Goal: Transaction & Acquisition: Book appointment/travel/reservation

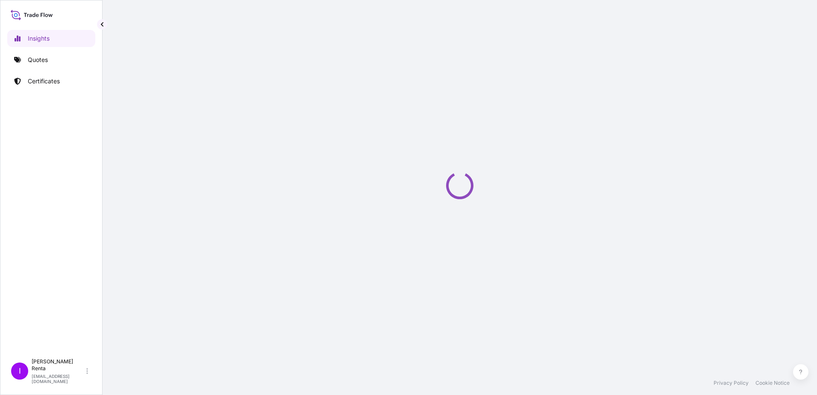
select select "2025"
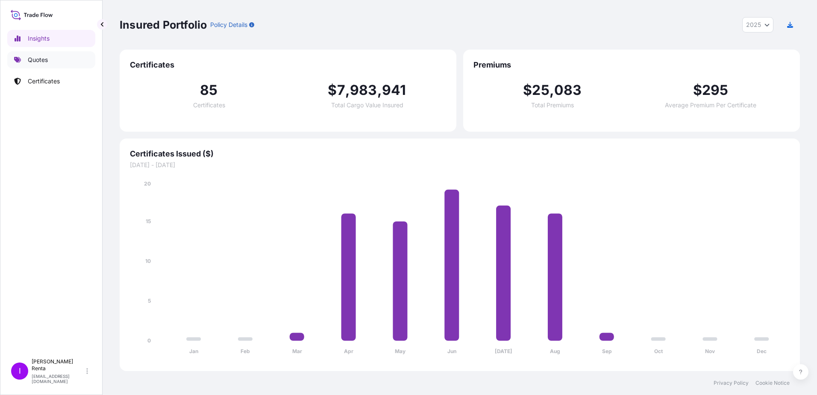
click at [38, 59] on p "Quotes" at bounding box center [38, 60] width 20 height 9
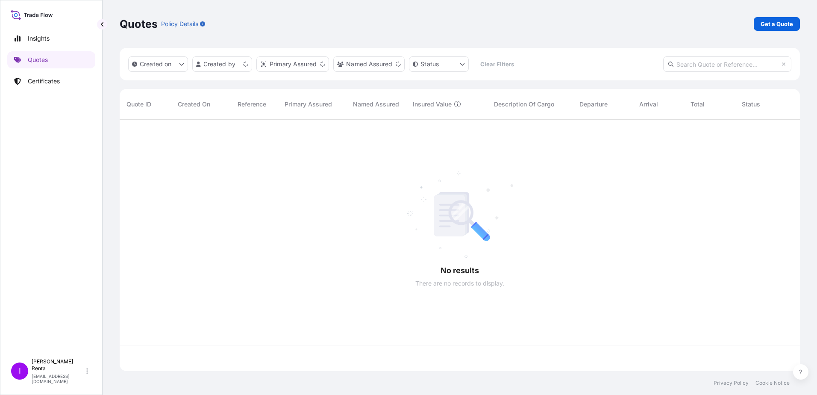
scroll to position [250, 674]
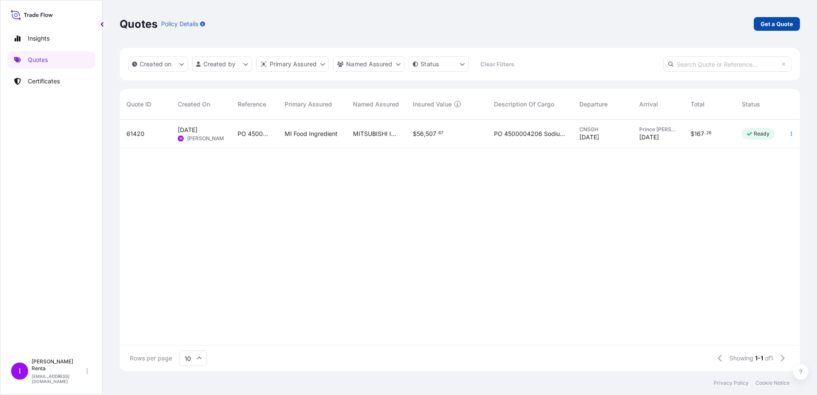
click at [782, 24] on p "Get a Quote" at bounding box center [777, 24] width 32 height 9
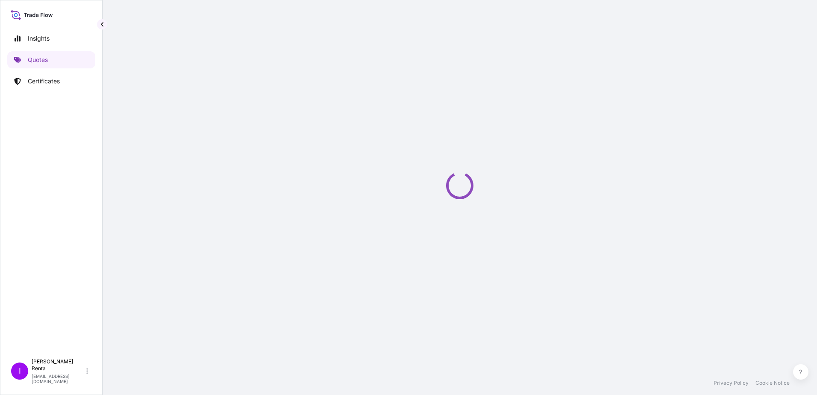
select select "Ocean Vessel"
select select "2025"
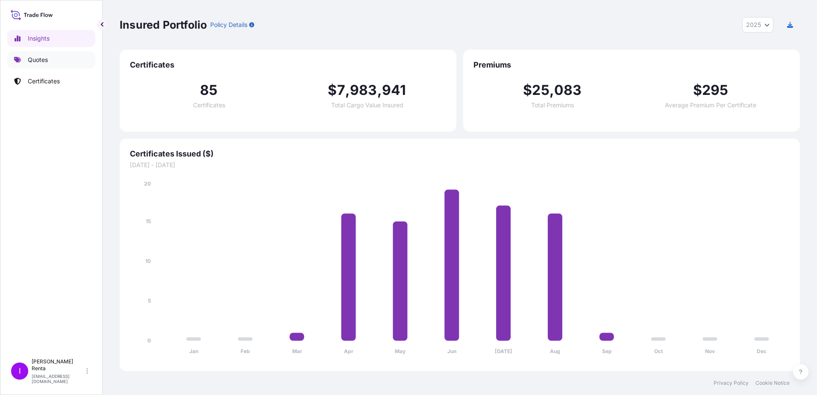
click at [32, 59] on p "Quotes" at bounding box center [38, 60] width 20 height 9
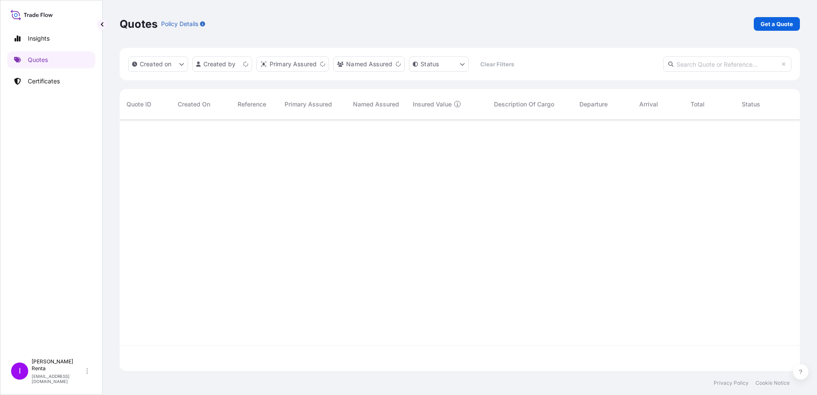
scroll to position [250, 674]
click at [773, 22] on p "Get a Quote" at bounding box center [777, 24] width 32 height 9
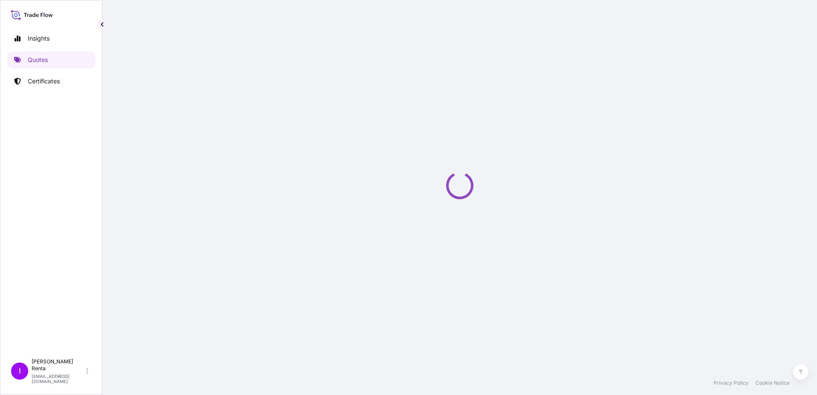
select select "Ocean Vessel"
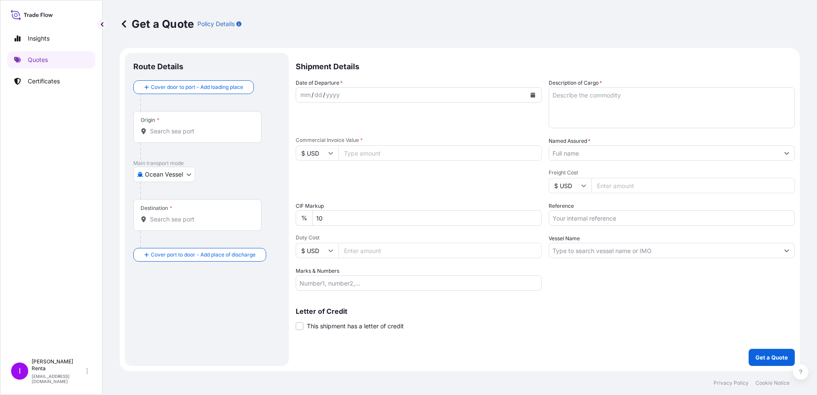
click at [177, 135] on div "Origin *" at bounding box center [197, 127] width 128 height 32
click at [177, 135] on input "Origin *" at bounding box center [200, 131] width 101 height 9
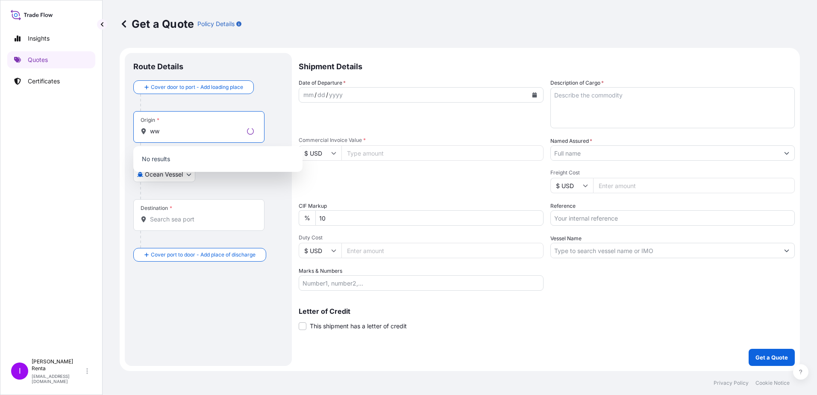
type input "w"
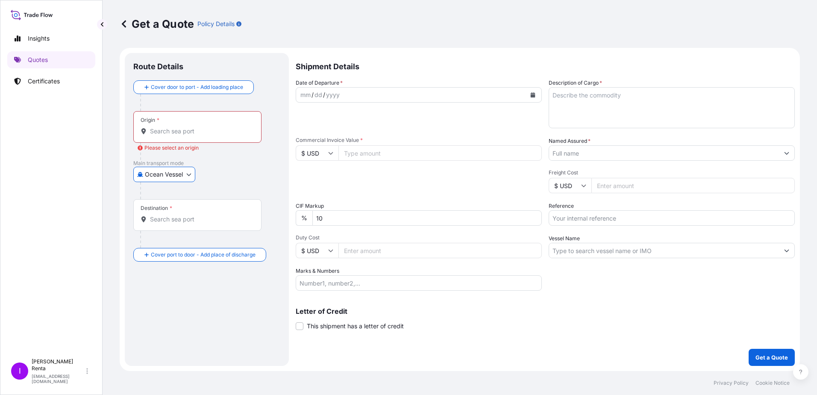
click at [170, 127] on input "Origin * Please select an origin" at bounding box center [200, 131] width 101 height 9
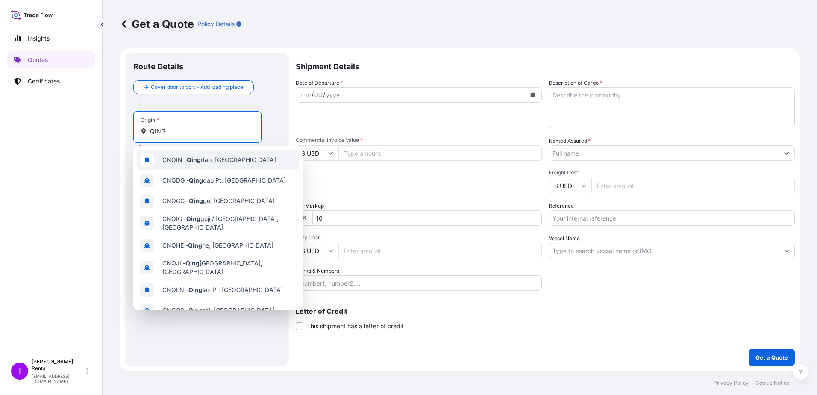
click at [224, 161] on span "CNQIN - [PERSON_NAME], [GEOGRAPHIC_DATA]" at bounding box center [219, 160] width 114 height 9
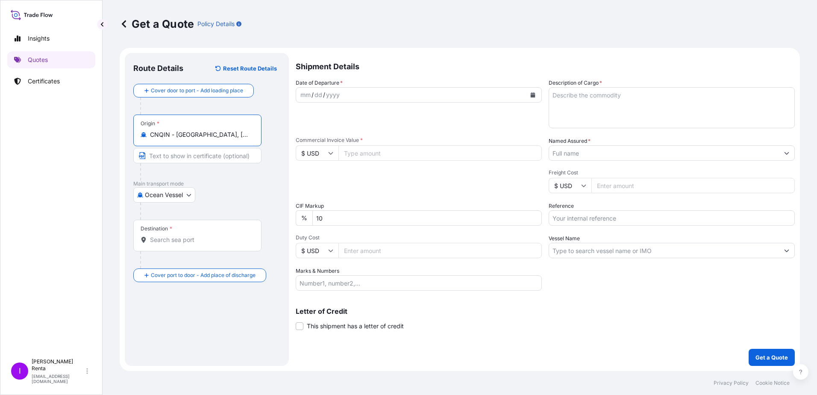
type input "CNQIN - [GEOGRAPHIC_DATA], [GEOGRAPHIC_DATA]"
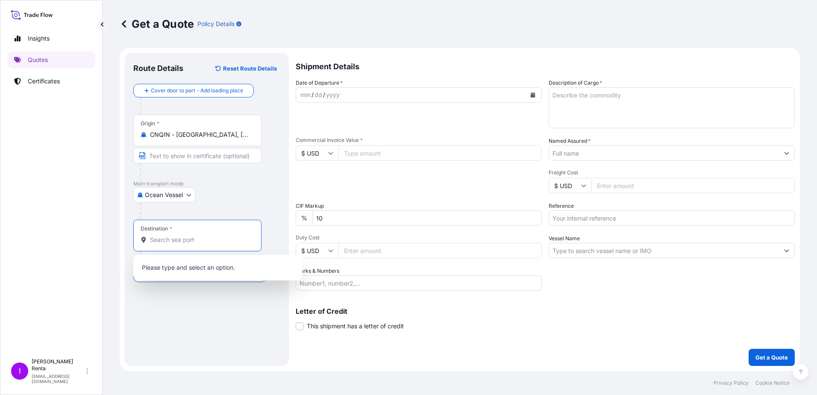
click at [154, 242] on input "Destination *" at bounding box center [200, 239] width 101 height 9
type input "l"
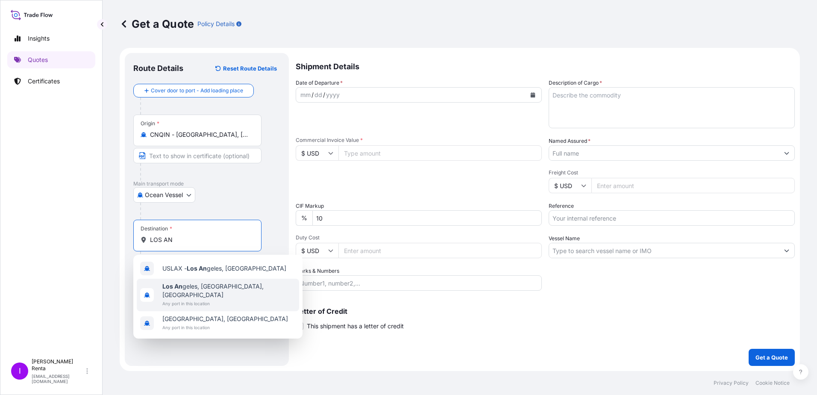
click at [221, 285] on span "Los An geles, [GEOGRAPHIC_DATA], [GEOGRAPHIC_DATA]" at bounding box center [228, 290] width 133 height 17
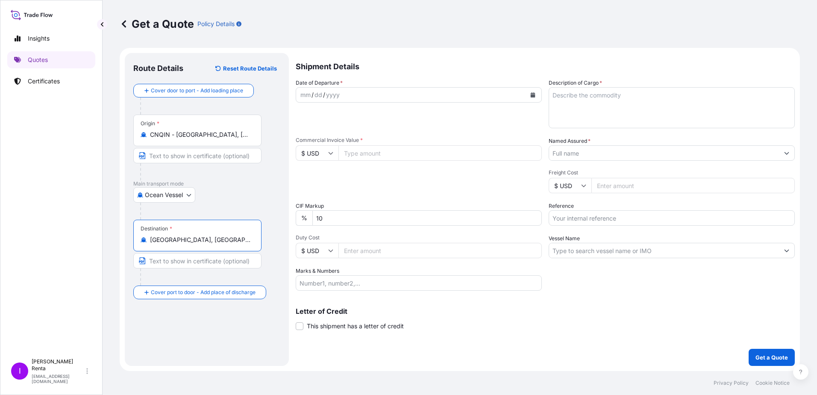
type input "[GEOGRAPHIC_DATA], [GEOGRAPHIC_DATA], [GEOGRAPHIC_DATA]"
click at [179, 261] on input "Text to appear on certificate" at bounding box center [197, 260] width 128 height 15
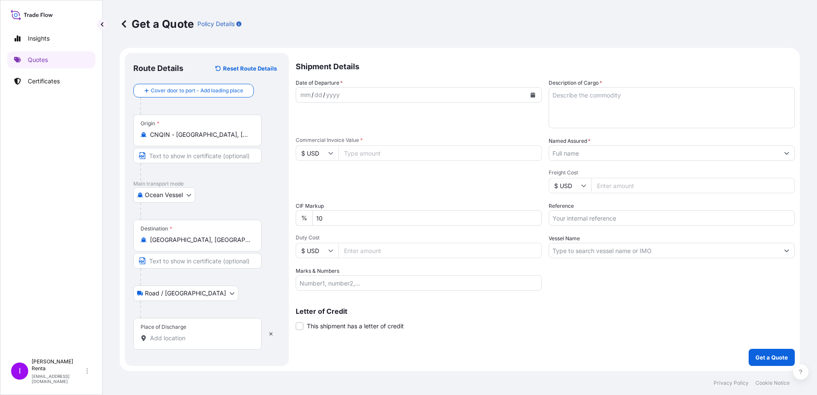
click at [187, 335] on input "Place of Discharge" at bounding box center [200, 338] width 101 height 9
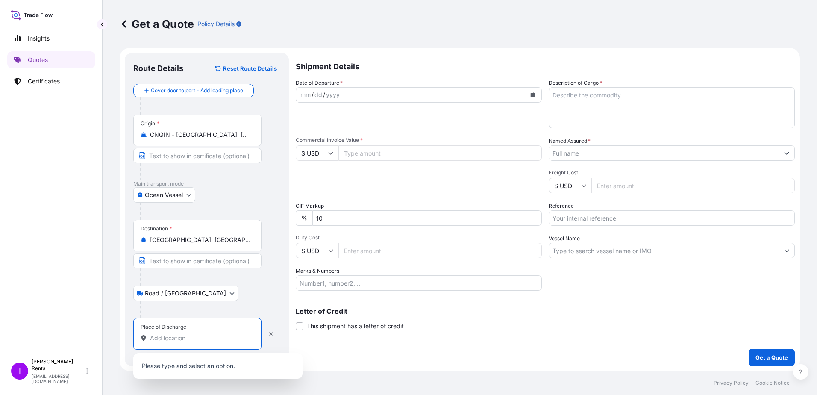
type input "d"
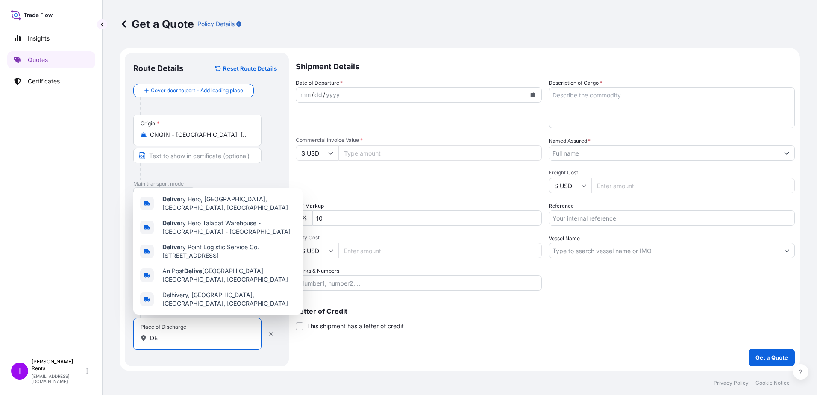
type input "D"
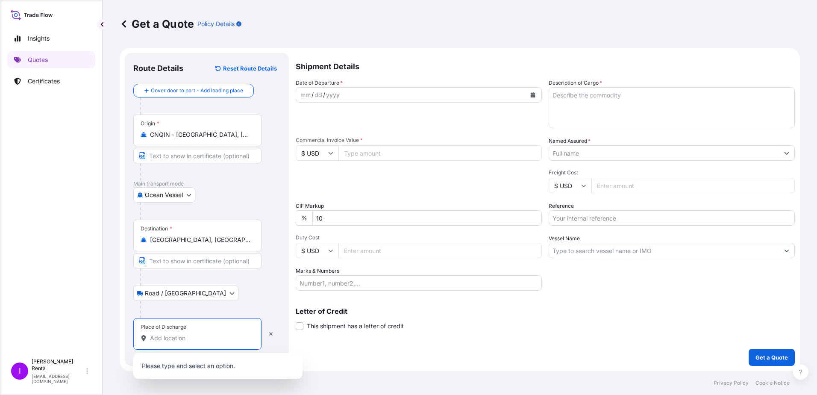
click at [182, 291] on body "0 options available. 5 options available. 0 options available. Insights Quotes …" at bounding box center [408, 197] width 817 height 395
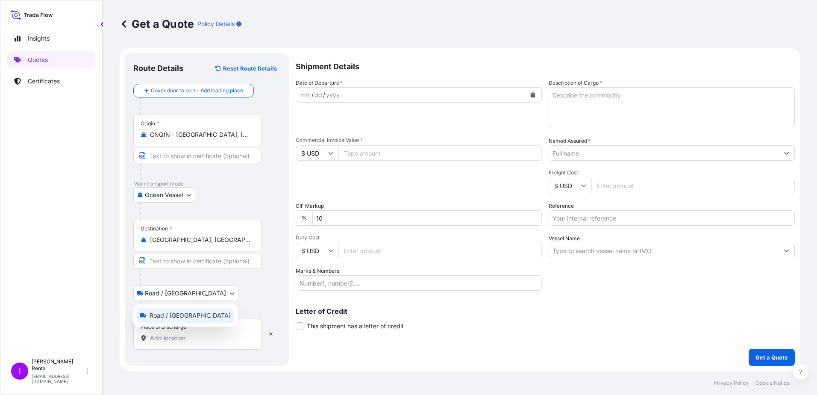
click at [169, 321] on div "Road / [GEOGRAPHIC_DATA]" at bounding box center [185, 315] width 97 height 15
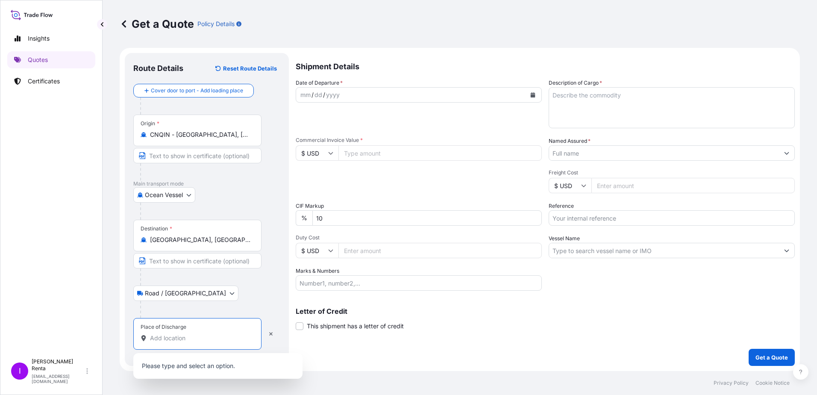
click at [156, 339] on input "Place of Discharge" at bounding box center [200, 338] width 101 height 9
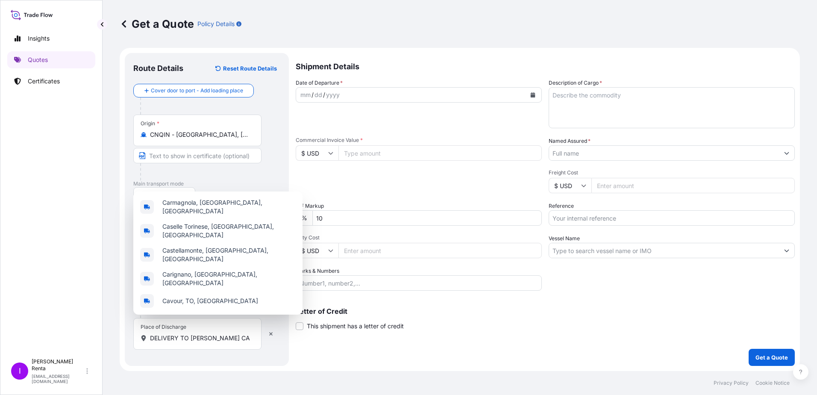
click at [461, 334] on div "Shipment Details Date of Departure * mm / dd / yyyy Cargo Category * Food Addit…" at bounding box center [545, 209] width 499 height 313
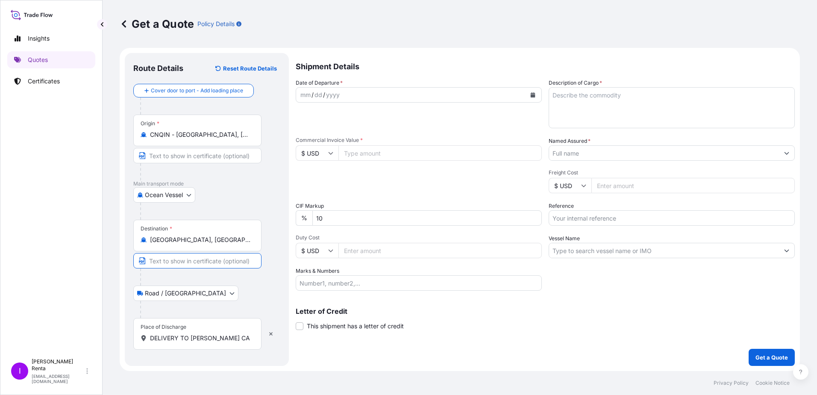
click at [197, 258] on input "Text to appear on certificate" at bounding box center [197, 260] width 128 height 15
click at [187, 295] on body "5 options available. Insights Quotes Certificates I [PERSON_NAME] [EMAIL_ADDRES…" at bounding box center [408, 197] width 817 height 395
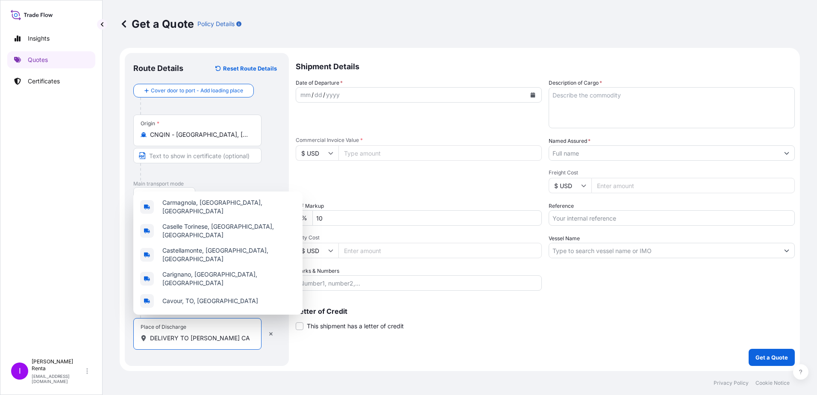
drag, startPoint x: 188, startPoint y: 337, endPoint x: 129, endPoint y: 338, distance: 58.6
click at [129, 338] on div "Route Details Reset Route Details Cover door to port - Add loading place Place …" at bounding box center [207, 209] width 164 height 313
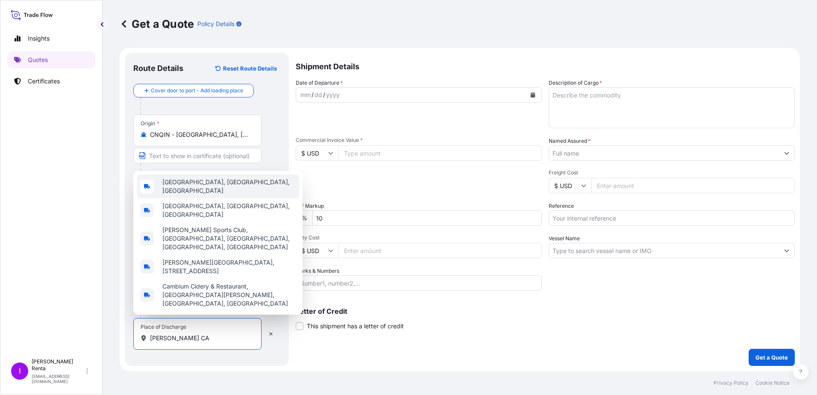
click at [197, 195] on span "[GEOGRAPHIC_DATA], [GEOGRAPHIC_DATA], [GEOGRAPHIC_DATA]" at bounding box center [228, 186] width 133 height 17
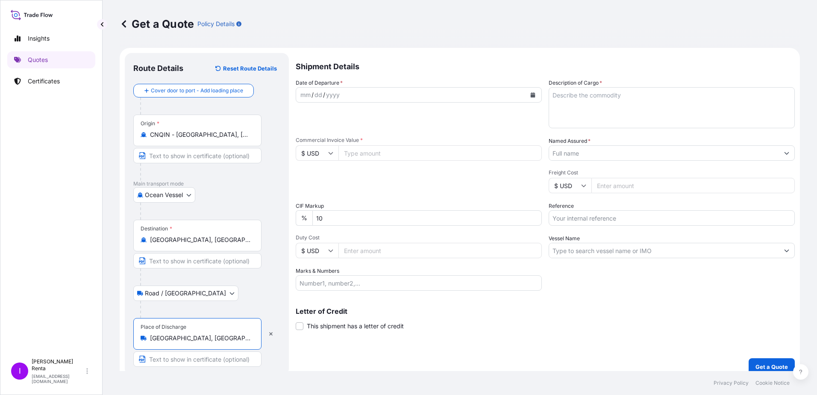
type input "[GEOGRAPHIC_DATA], [GEOGRAPHIC_DATA], [GEOGRAPHIC_DATA]"
click at [175, 361] on input "Text to appear on certificate" at bounding box center [197, 358] width 128 height 15
type input "DELIVERY to [PERSON_NAME] CA"
click at [480, 307] on div "Letter of Credit This shipment has a letter of credit Letter of credit * Letter…" at bounding box center [545, 313] width 499 height 33
click at [530, 92] on button "Calendar" at bounding box center [533, 95] width 14 height 14
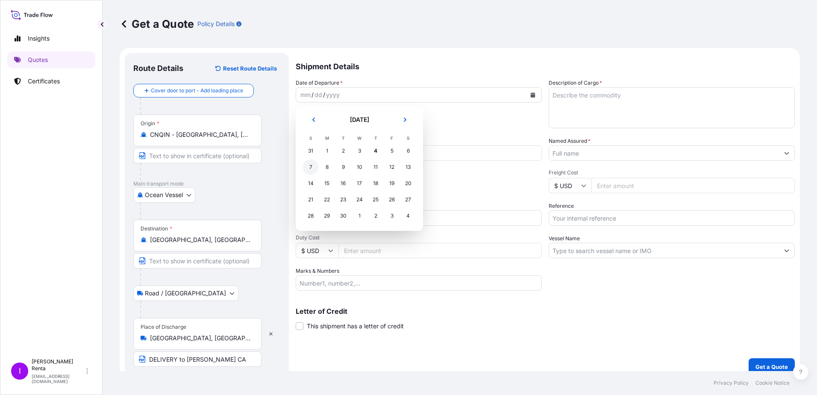
click at [305, 168] on div "7" at bounding box center [310, 166] width 15 height 15
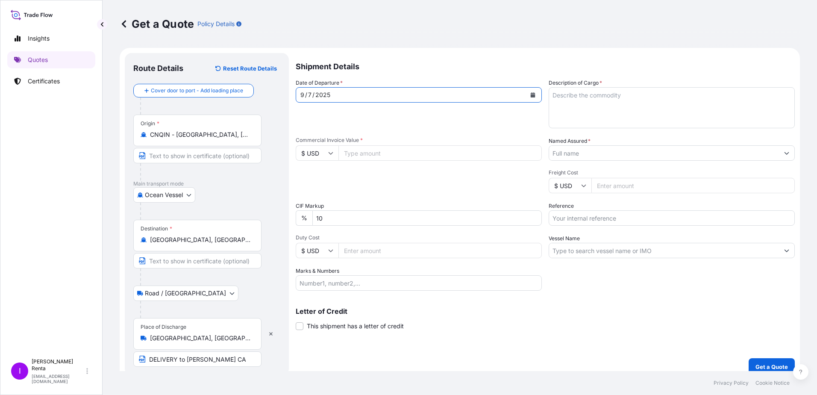
click at [367, 154] on input "Commercial Invoice Value *" at bounding box center [439, 152] width 203 height 15
type input "36196.66"
click at [360, 252] on input "Duty Cost" at bounding box center [439, 250] width 203 height 15
type input "9049.17"
click at [354, 281] on input "Marks & Numbers" at bounding box center [419, 282] width 246 height 15
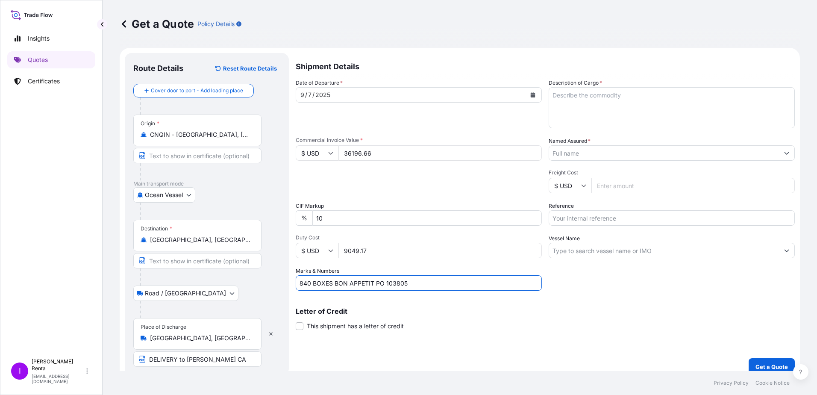
type input "840 BOXES BON APPETIT PO 103805"
click at [573, 90] on textarea "Description of Cargo *" at bounding box center [672, 107] width 246 height 41
click at [623, 89] on textarea "POTASSIUM SORBATE" at bounding box center [672, 107] width 246 height 41
click at [640, 97] on textarea "POTASSIUM SORBATE PO 4700002969" at bounding box center [672, 107] width 246 height 41
click at [683, 97] on textarea "POTASSIUM SORBATE PO 4700002969" at bounding box center [672, 107] width 246 height 41
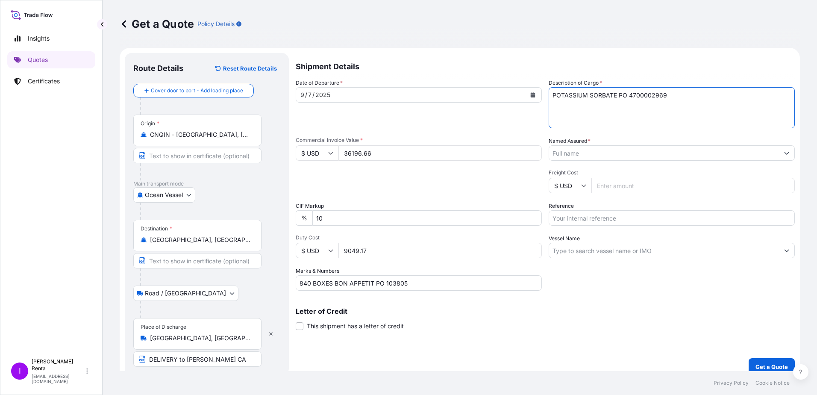
type textarea "POTASSIUM SORBATE PO 4700002969"
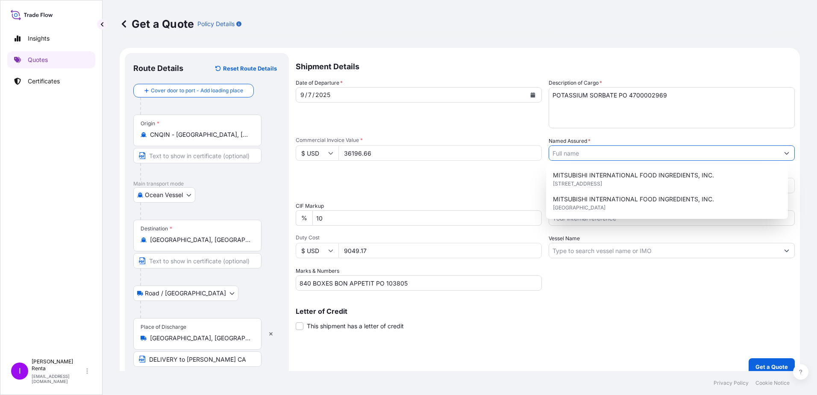
click at [568, 154] on input "Named Assured *" at bounding box center [664, 152] width 230 height 15
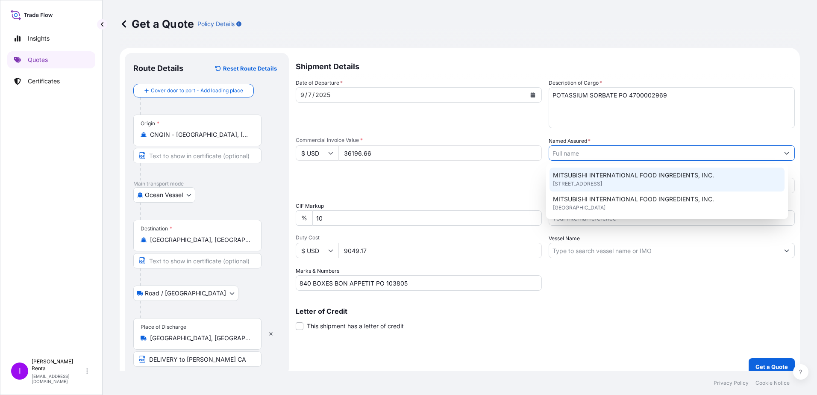
click at [573, 176] on span "MITSUBISHI INTERNATIONAL FOOD INGREDIENTS, INC." at bounding box center [633, 175] width 161 height 9
type input "MITSUBISHI INTERNATIONAL FOOD INGREDIENTS, INC."
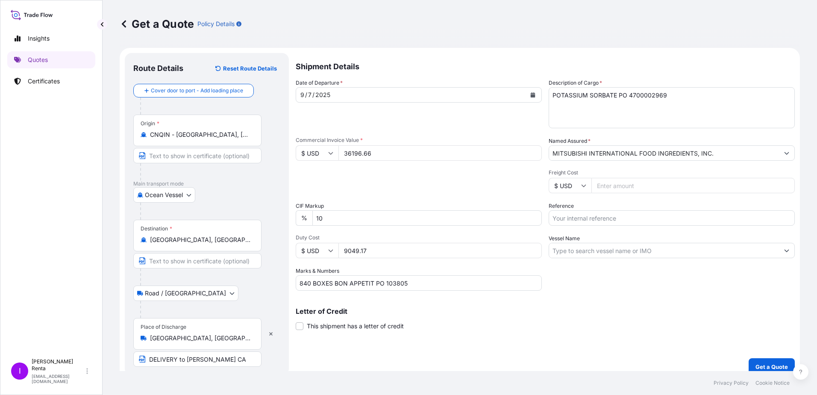
click at [598, 185] on input "Freight Cost" at bounding box center [692, 185] width 203 height 15
type input "2500.00"
click at [568, 220] on input "Reference" at bounding box center [672, 217] width 246 height 15
type input "PO 4700002969"
click at [566, 252] on input "Vessel Name" at bounding box center [664, 250] width 230 height 15
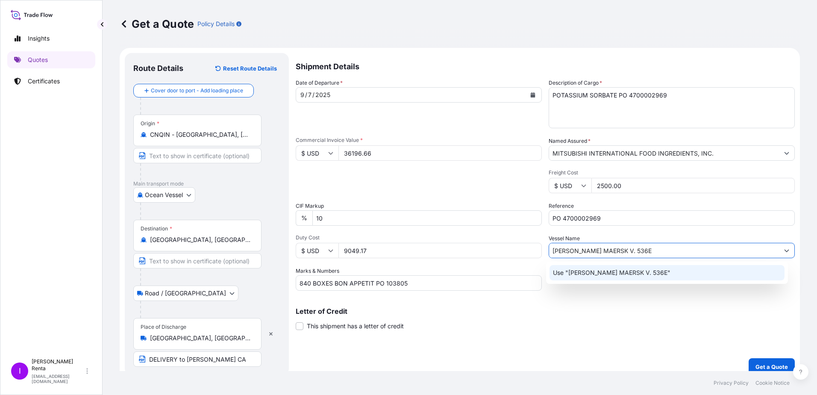
type input "[PERSON_NAME] MAERSK V. 536E"
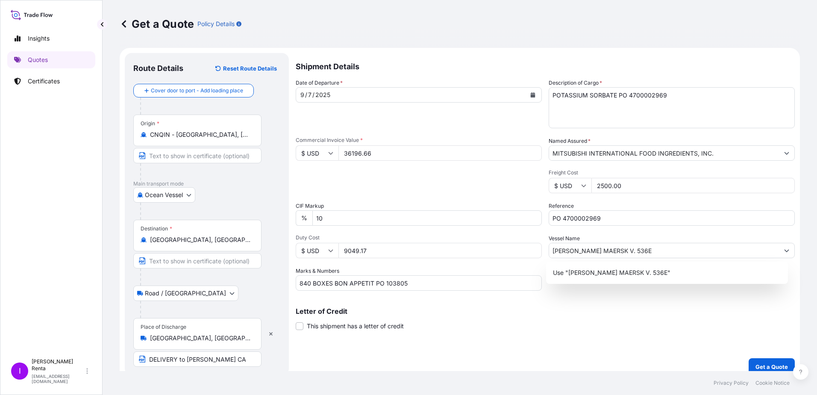
drag, startPoint x: 602, startPoint y: 364, endPoint x: 589, endPoint y: 341, distance: 26.6
click at [601, 359] on div "Shipment Details Date of Departure * [DATE] Cargo Category * Food Additives Des…" at bounding box center [545, 214] width 499 height 322
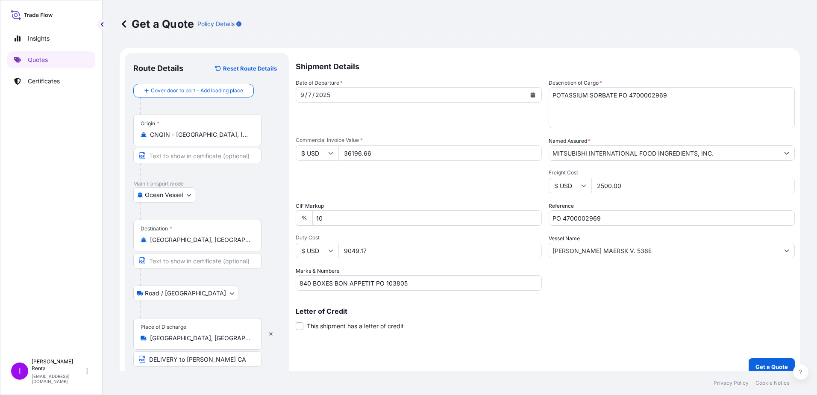
click at [382, 154] on input "36196.66" at bounding box center [439, 152] width 203 height 15
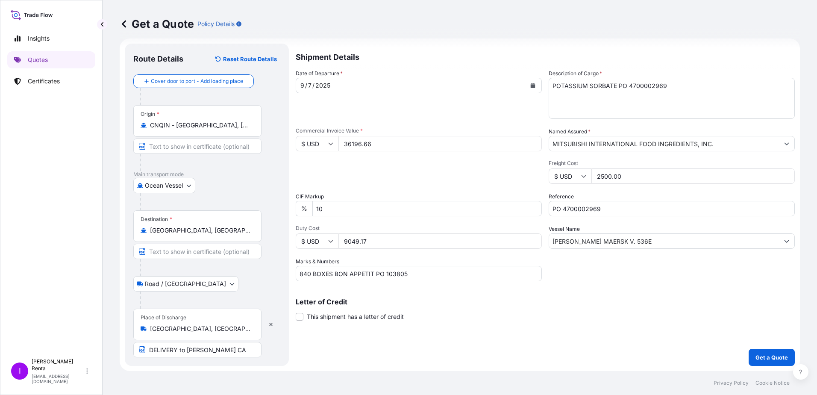
click at [450, 310] on div "Letter of Credit This shipment has a letter of credit Letter of credit * Letter…" at bounding box center [545, 309] width 499 height 23
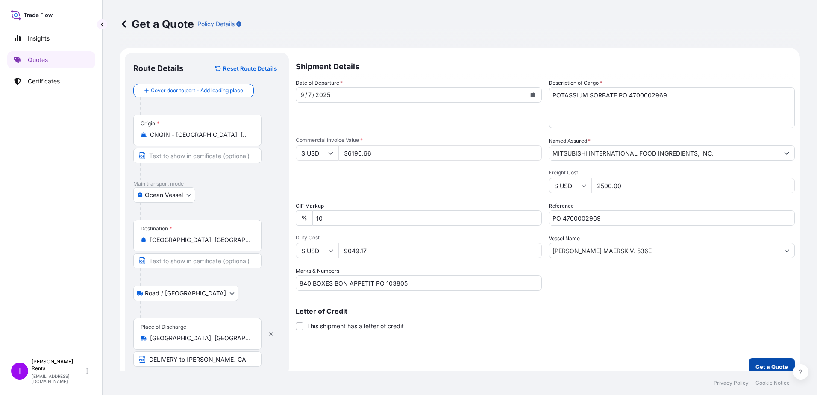
click at [761, 359] on button "Get a Quote" at bounding box center [772, 366] width 46 height 17
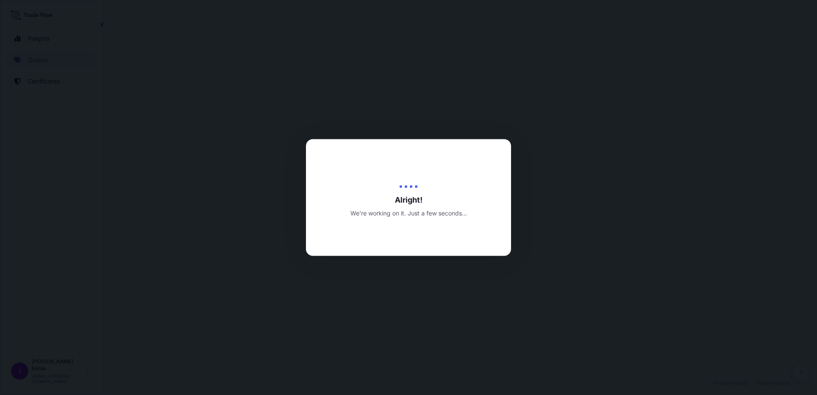
select select "Ocean Vessel"
select select "Road / [GEOGRAPHIC_DATA]"
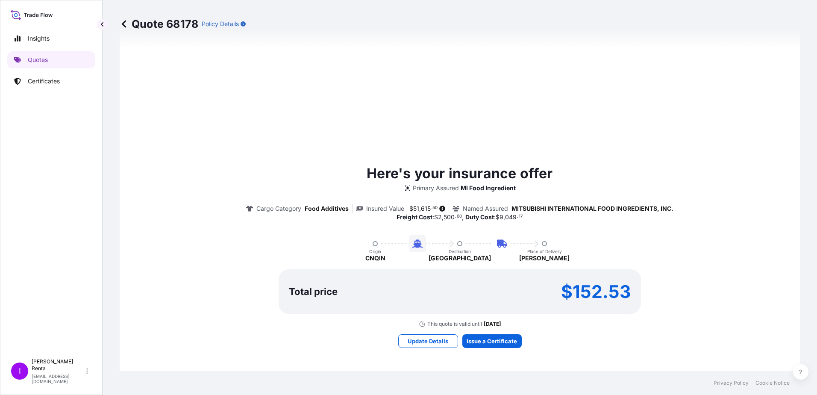
scroll to position [552, 0]
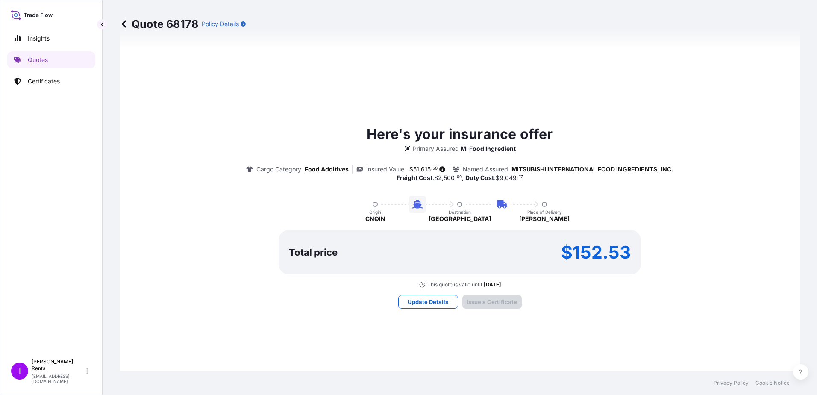
type input "[DATE]"
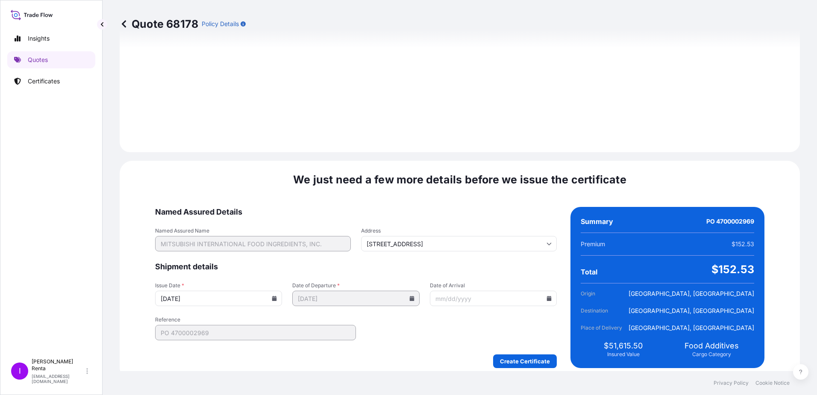
scroll to position [1008, 0]
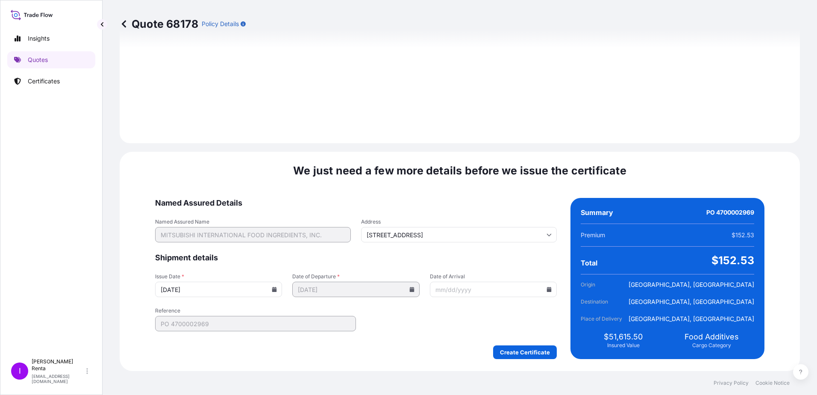
click at [547, 291] on icon at bounding box center [549, 289] width 5 height 5
click at [539, 147] on button at bounding box center [542, 145] width 14 height 14
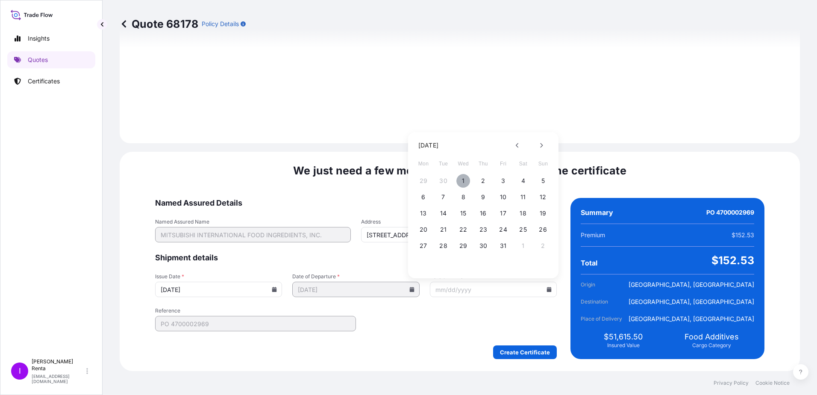
click at [464, 180] on button "1" at bounding box center [463, 181] width 14 height 14
type input "[DATE]"
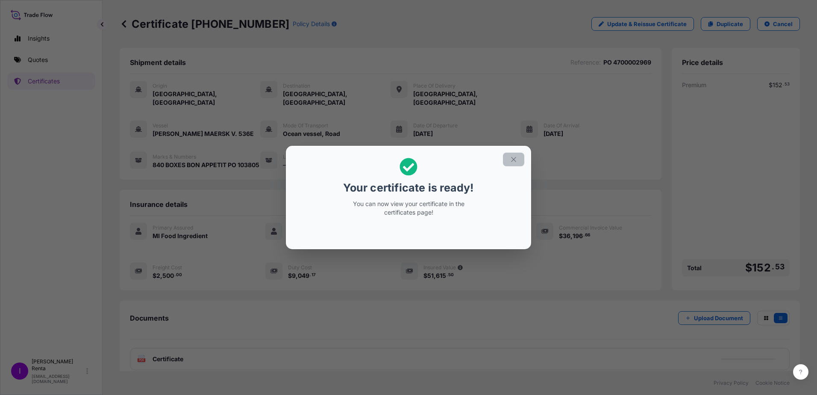
click at [514, 158] on icon "button" at bounding box center [514, 160] width 8 height 8
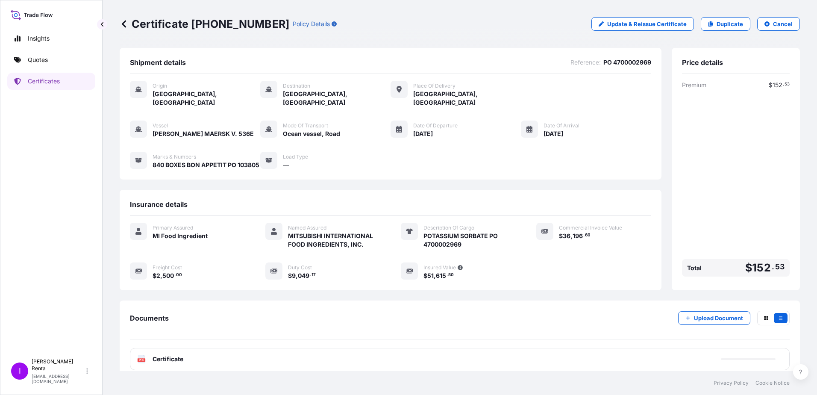
scroll to position [9, 0]
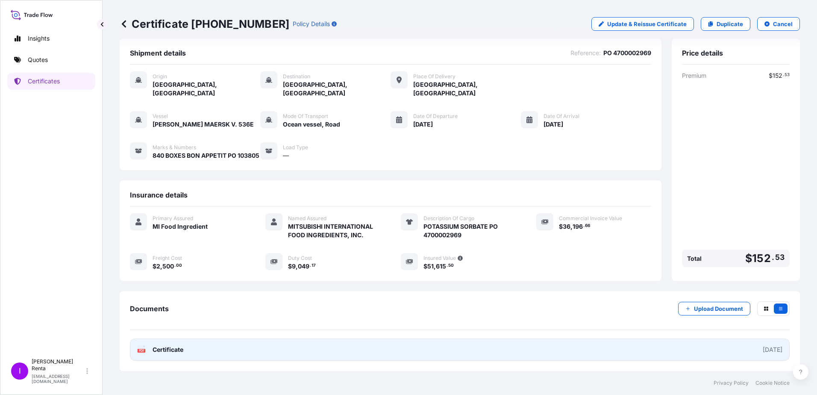
click at [147, 350] on div "PDF Certificate" at bounding box center [160, 349] width 46 height 9
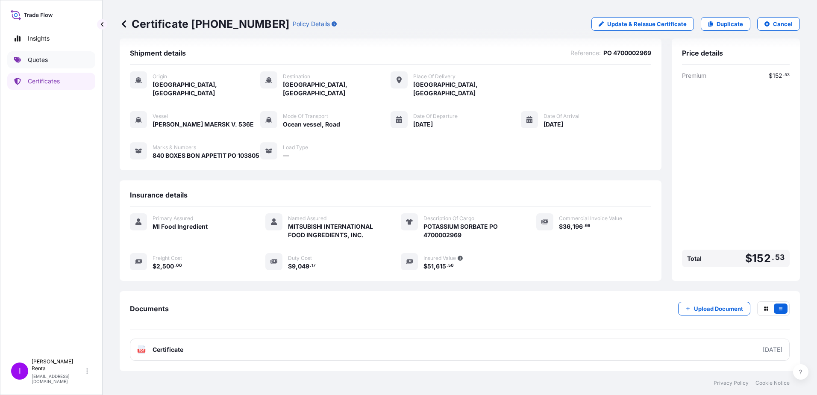
click at [49, 61] on link "Quotes" at bounding box center [51, 59] width 88 height 17
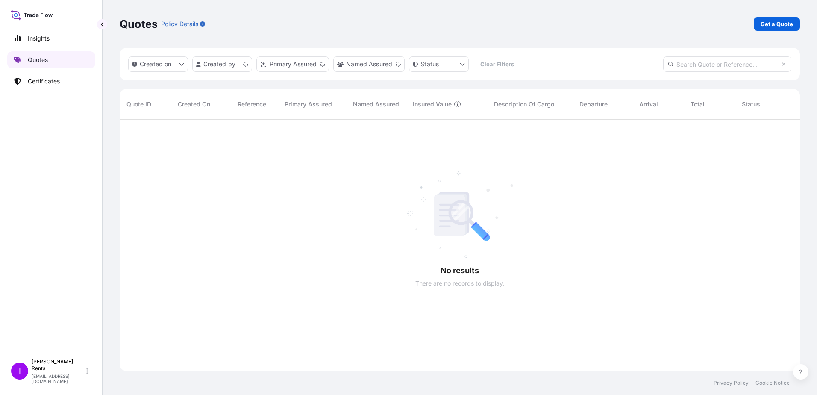
scroll to position [250, 674]
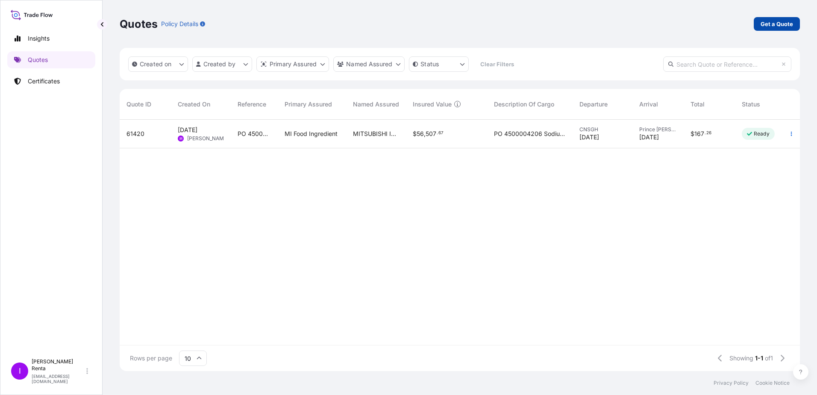
click at [771, 26] on p "Get a Quote" at bounding box center [777, 24] width 32 height 9
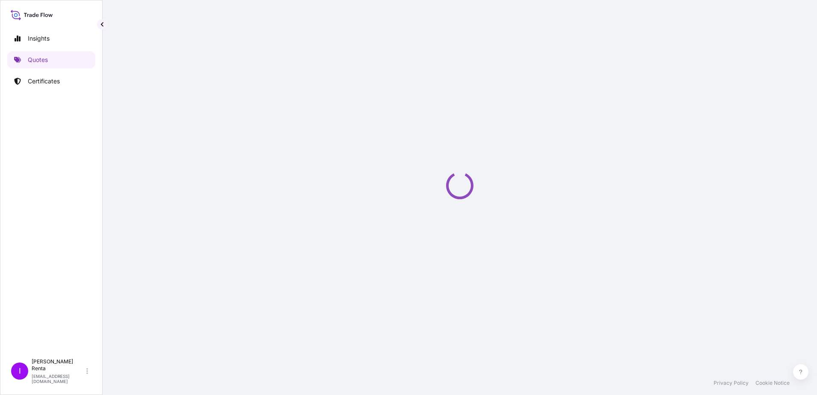
select select "Ocean Vessel"
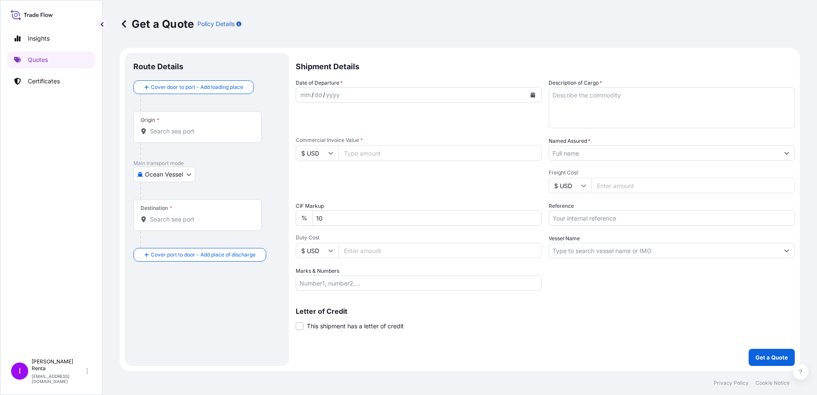
click at [175, 135] on div "Origin *" at bounding box center [197, 127] width 128 height 32
click at [175, 135] on input "Origin *" at bounding box center [200, 131] width 101 height 9
type input "q"
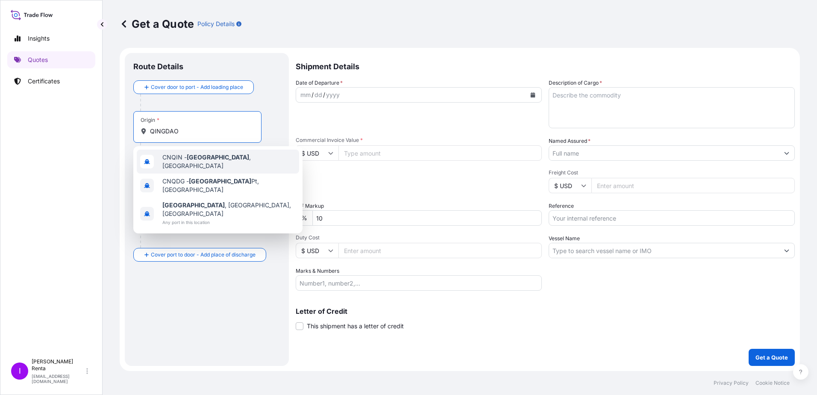
click at [187, 157] on span "CNQIN - [GEOGRAPHIC_DATA] , [GEOGRAPHIC_DATA]" at bounding box center [228, 161] width 133 height 17
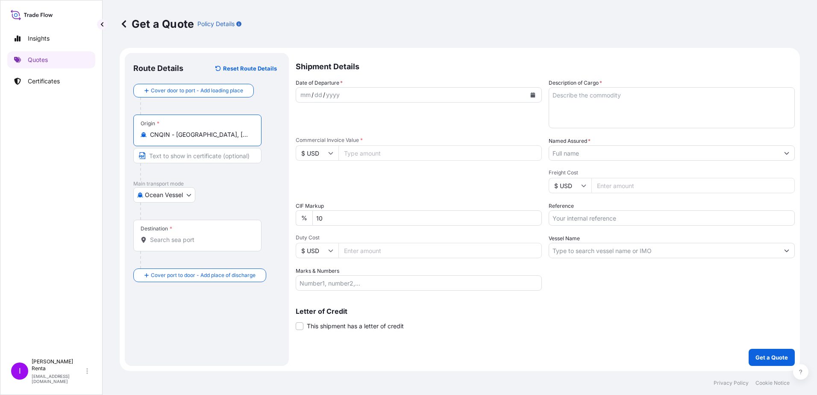
type input "CNQIN - [GEOGRAPHIC_DATA], [GEOGRAPHIC_DATA]"
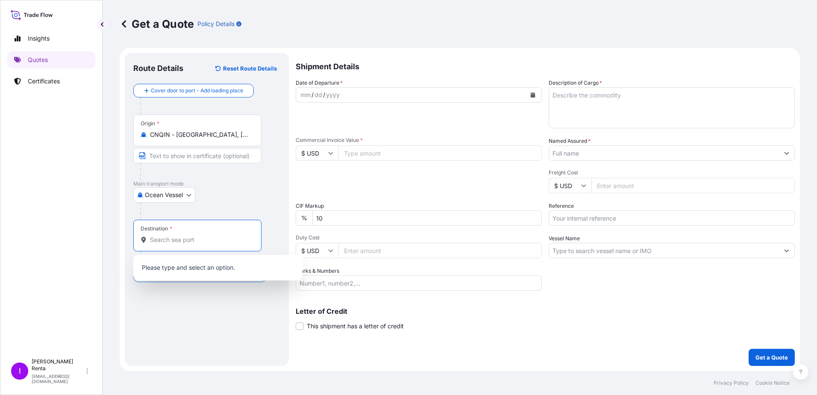
click at [164, 237] on input "Destination *" at bounding box center [200, 239] width 101 height 9
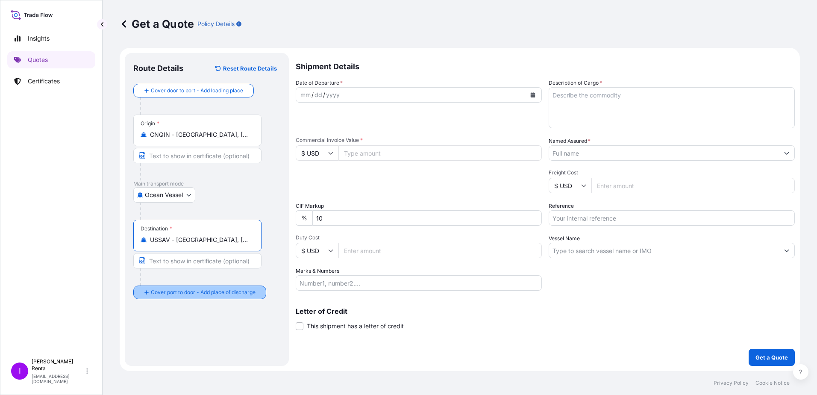
type input "USSAV - [GEOGRAPHIC_DATA], [GEOGRAPHIC_DATA]"
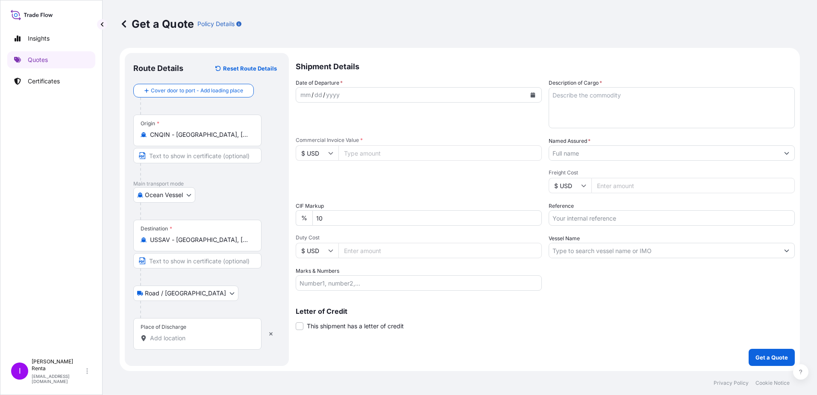
click at [167, 340] on input "Place of Discharge" at bounding box center [200, 338] width 101 height 9
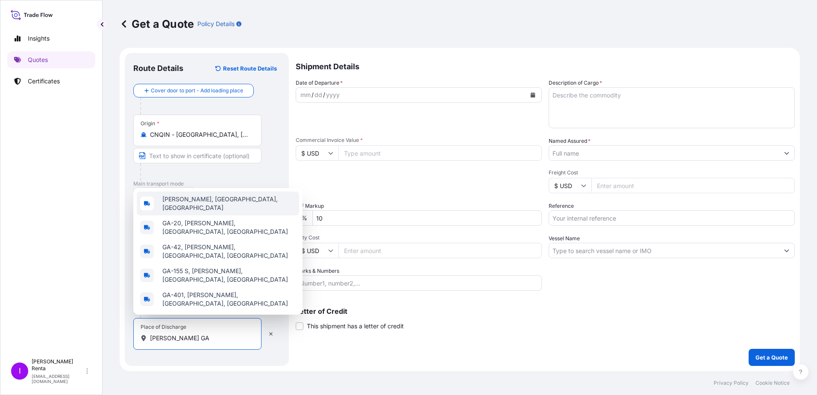
click at [214, 213] on div "[PERSON_NAME], [GEOGRAPHIC_DATA], [GEOGRAPHIC_DATA]" at bounding box center [218, 203] width 162 height 24
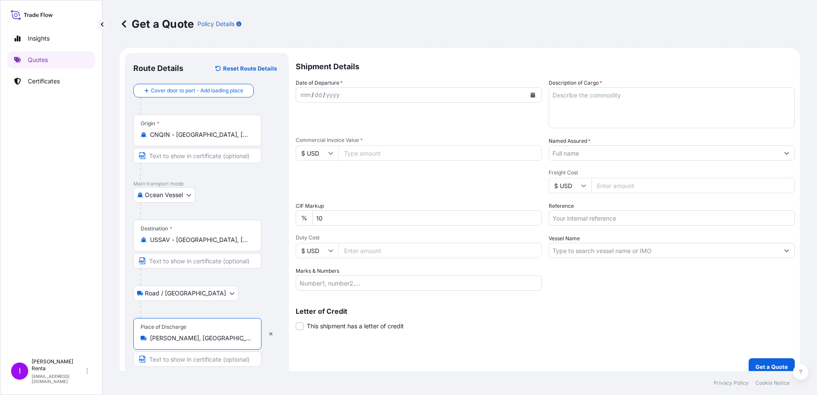
type input "[PERSON_NAME], [GEOGRAPHIC_DATA], [GEOGRAPHIC_DATA]"
click at [173, 359] on input "Text to appear on certificate" at bounding box center [197, 358] width 128 height 15
type input "F"
type input "DELIVERY to [PERSON_NAME] GA"
click at [530, 94] on icon "Calendar" at bounding box center [532, 94] width 5 height 5
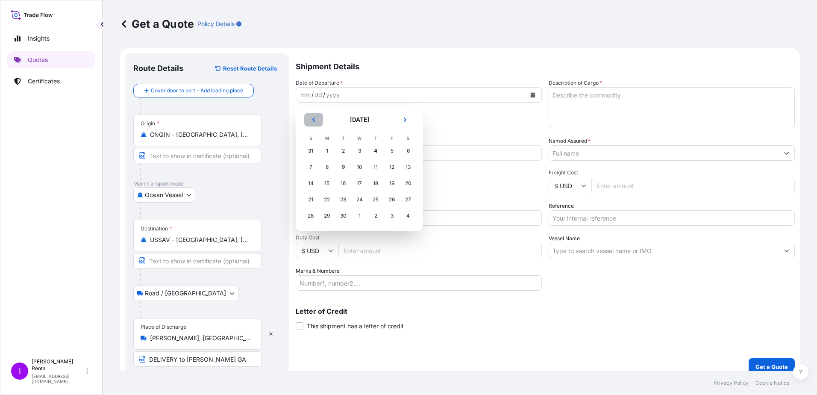
click at [314, 120] on icon "Previous" at bounding box center [313, 120] width 3 height 4
click at [314, 120] on icon "Previous" at bounding box center [313, 119] width 5 height 5
click at [408, 121] on button "Next" at bounding box center [405, 120] width 19 height 14
click at [405, 119] on icon "Next" at bounding box center [405, 120] width 3 height 4
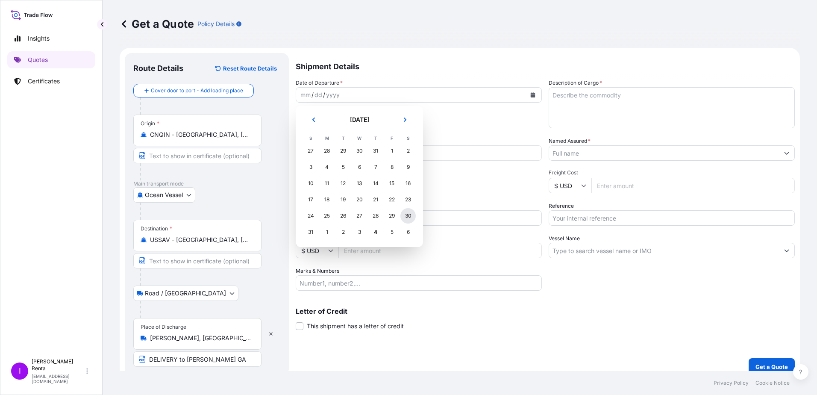
click at [410, 216] on div "30" at bounding box center [407, 215] width 15 height 15
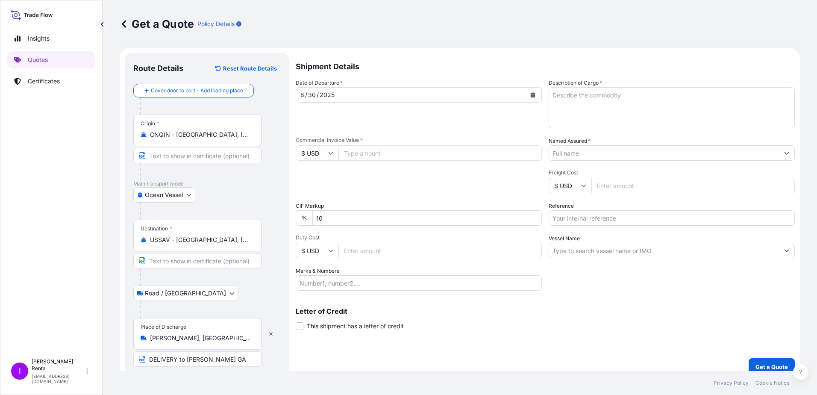
click at [361, 152] on input "Commercial Invoice Value *" at bounding box center [439, 152] width 203 height 15
type input "37720.73"
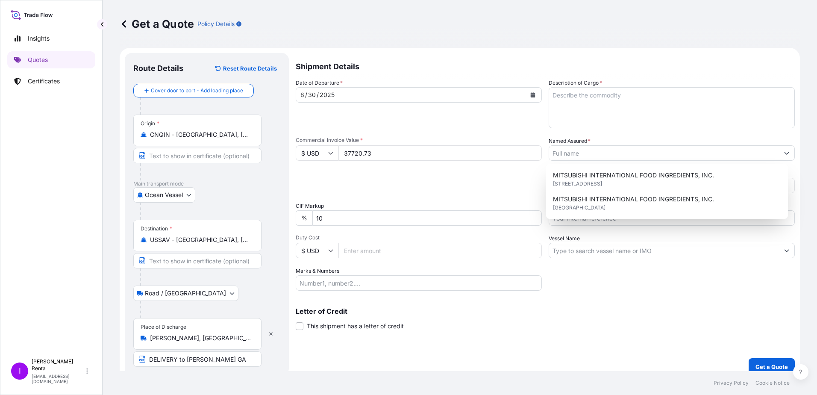
click at [348, 247] on input "Duty Cost" at bounding box center [439, 250] width 203 height 15
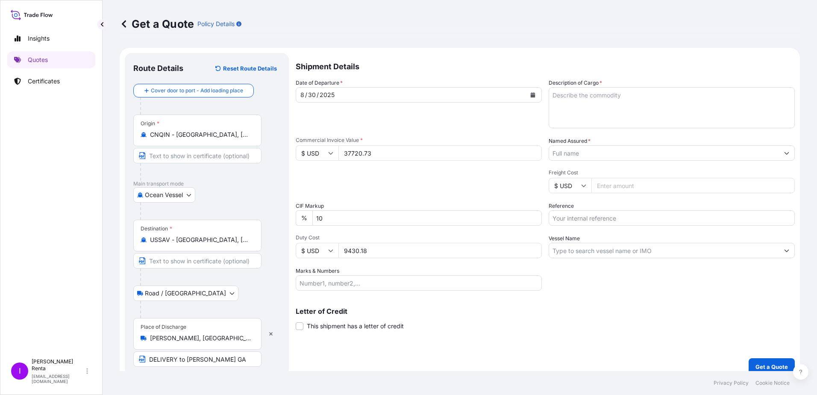
type input "9430.18"
click at [350, 284] on input "Marks & Numbers" at bounding box center [419, 282] width 246 height 15
click at [358, 282] on input "840 BOXES PO 450000" at bounding box center [419, 282] width 246 height 15
click at [368, 282] on input "840 BOXES PO 450000" at bounding box center [419, 282] width 246 height 15
type input "840 BOXES PO 4500004547"
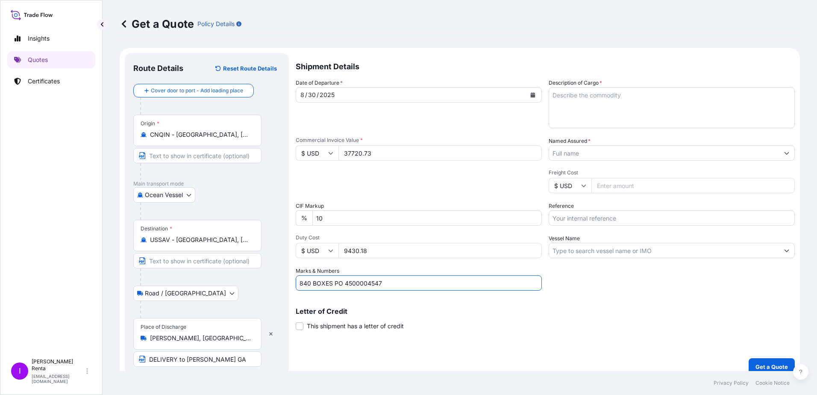
click at [603, 104] on textarea "Description of Cargo *" at bounding box center [672, 107] width 246 height 41
click at [589, 94] on textarea "PO 4500004547 POTASSIUM SORBATE" at bounding box center [672, 107] width 246 height 41
click at [575, 93] on textarea "PO 4500004547 POTASSIUM SORBATE" at bounding box center [672, 107] width 246 height 41
click at [670, 97] on textarea "PO 4500004547 POTASSIUM SORBATE" at bounding box center [672, 107] width 246 height 41
type textarea "PO 4500004547 POTASSIUM SORBATE"
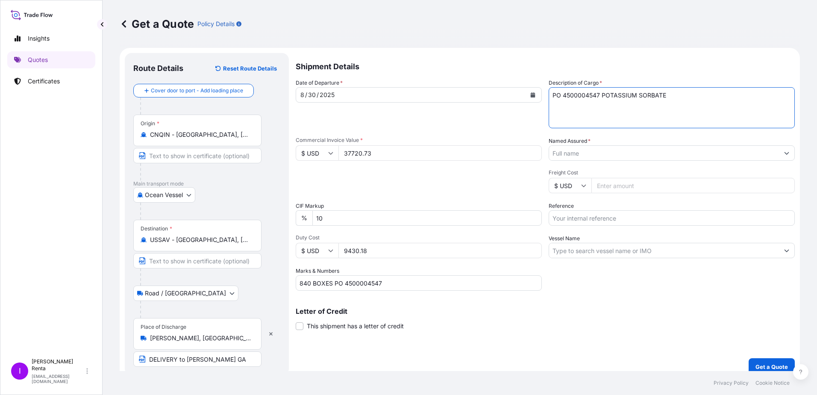
click at [580, 153] on input "Named Assured *" at bounding box center [664, 152] width 230 height 15
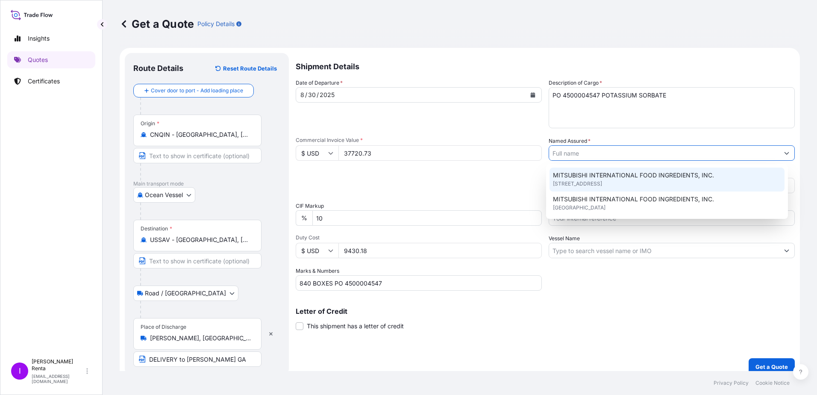
click at [576, 176] on span "MITSUBISHI INTERNATIONAL FOOD INGREDIENTS, INC." at bounding box center [633, 175] width 161 height 9
type input "MITSUBISHI INTERNATIONAL FOOD INGREDIENTS, INC."
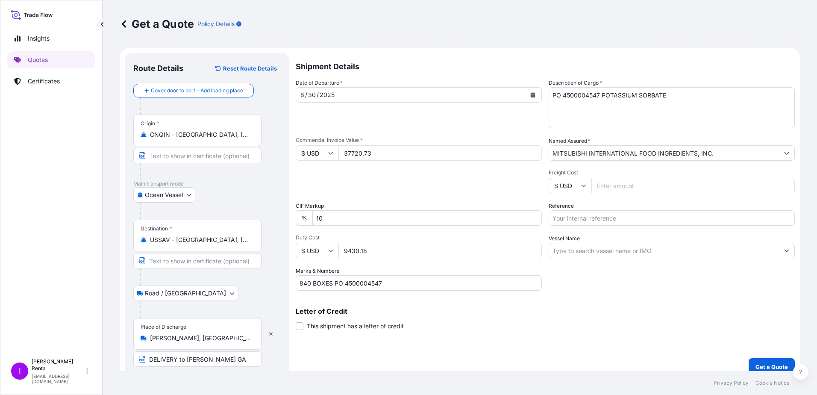
click at [620, 183] on input "Freight Cost" at bounding box center [692, 185] width 203 height 15
type input "2800.00"
click at [599, 219] on input "Reference" at bounding box center [672, 217] width 246 height 15
type input "PO 4500004547"
click at [574, 250] on input "Vessel Name" at bounding box center [664, 250] width 230 height 15
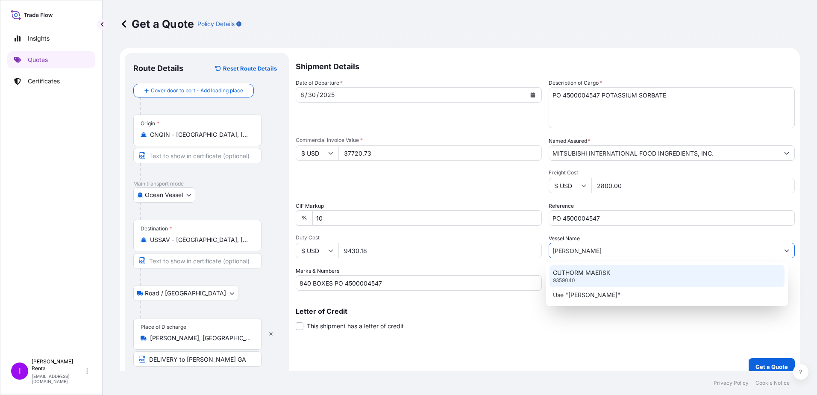
click at [573, 268] on div "GUTHORM MAERSK 9359040" at bounding box center [667, 276] width 235 height 22
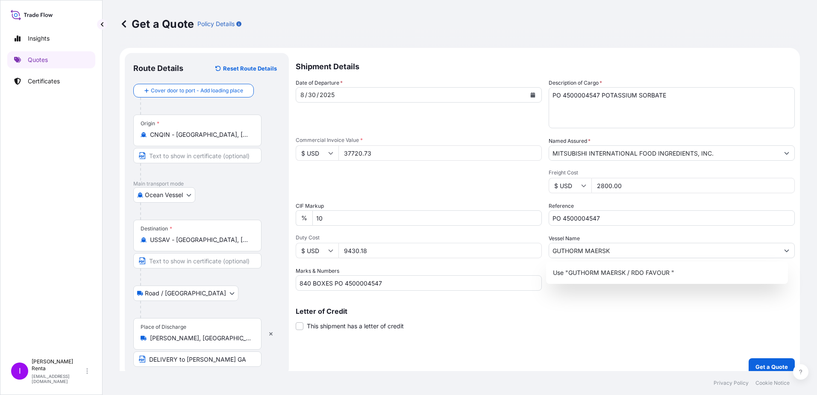
click at [646, 333] on div "Shipment Details Date of Departure * [DATE] Cargo Category * Food Additives Des…" at bounding box center [545, 214] width 499 height 322
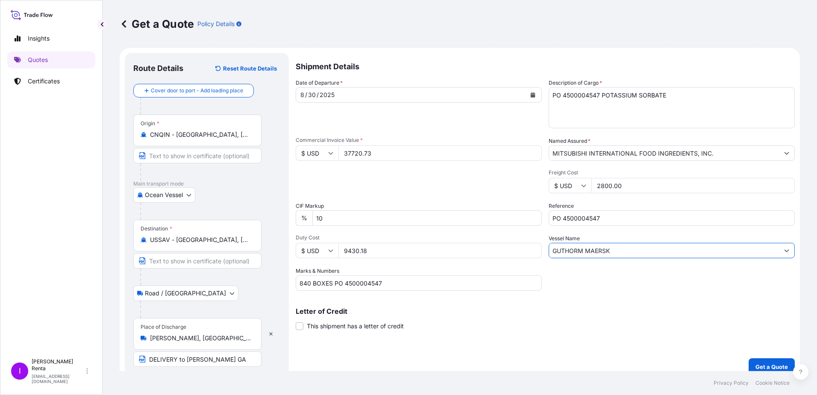
click at [623, 248] on input "GUTHORM MAERSK" at bounding box center [664, 250] width 230 height 15
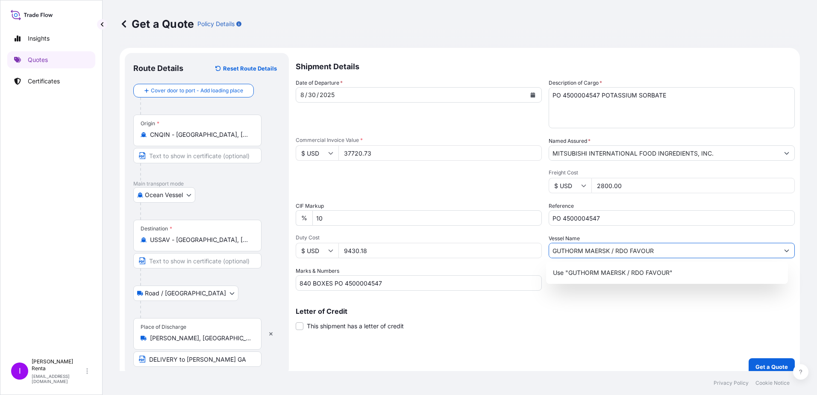
click at [664, 254] on input "GUTHORM MAERSK / RDO FAVOUR" at bounding box center [664, 250] width 230 height 15
click at [607, 243] on div "GUTHORM MAERSK" at bounding box center [672, 250] width 246 height 15
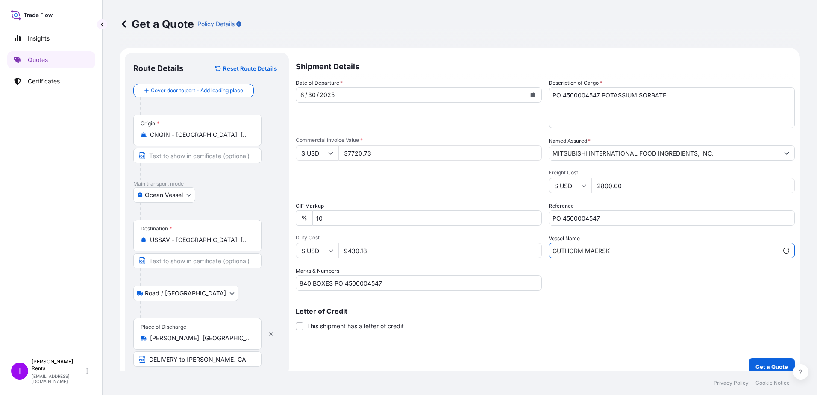
click at [603, 250] on input "GUTHORM MAERSK" at bounding box center [663, 250] width 229 height 15
click at [608, 248] on input "GUTHORM MAERSK" at bounding box center [664, 250] width 230 height 15
drag, startPoint x: 612, startPoint y: 246, endPoint x: 534, endPoint y: 250, distance: 78.3
click at [534, 250] on div "Date of Departure * [DATE] Cargo Category * Food Additives Description of Cargo…" at bounding box center [545, 185] width 499 height 212
type input "B"
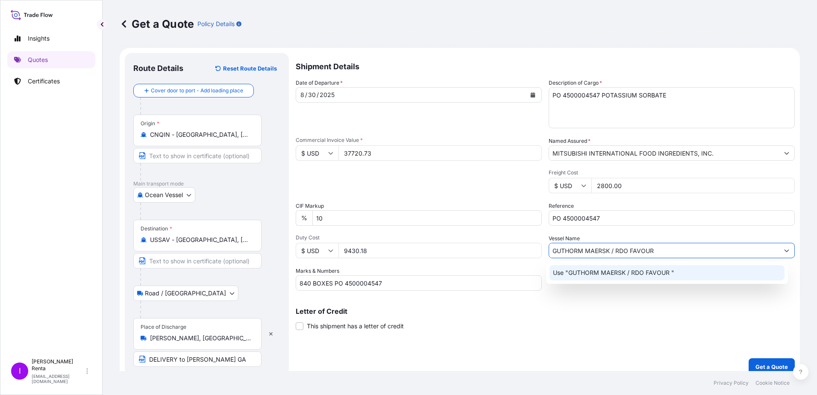
type input "GUTHORM MAERSK / RDO FAVOUR"
click at [580, 312] on p "Letter of Credit" at bounding box center [545, 311] width 499 height 7
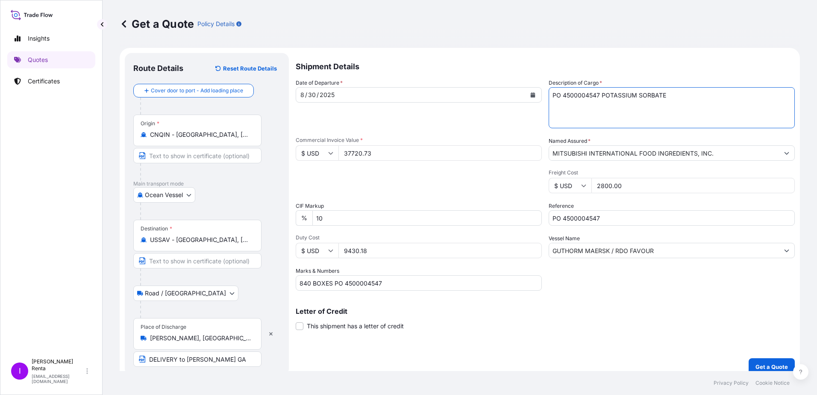
drag, startPoint x: 574, startPoint y: 97, endPoint x: 602, endPoint y: 100, distance: 28.0
click at [576, 97] on textarea "PO 4500004547 POTASSIUM SORBATE" at bounding box center [672, 107] width 246 height 41
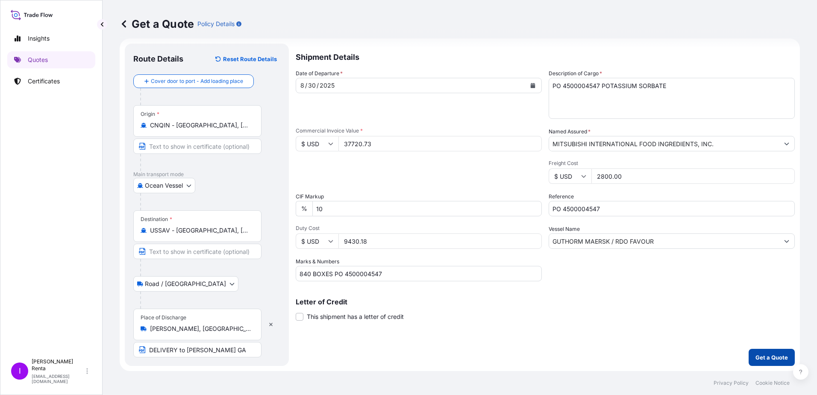
click at [760, 356] on p "Get a Quote" at bounding box center [771, 357] width 32 height 9
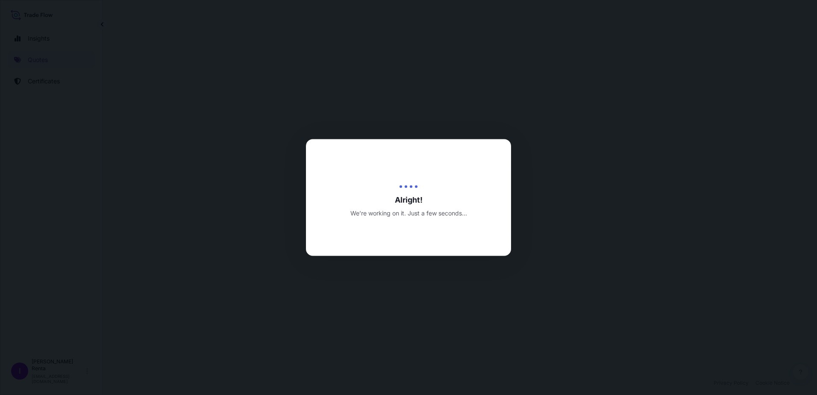
select select "Ocean Vessel"
select select "Road / [GEOGRAPHIC_DATA]"
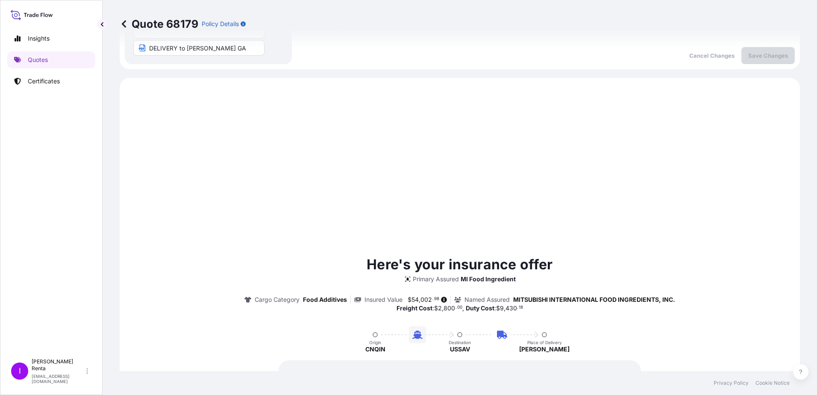
scroll to position [343, 0]
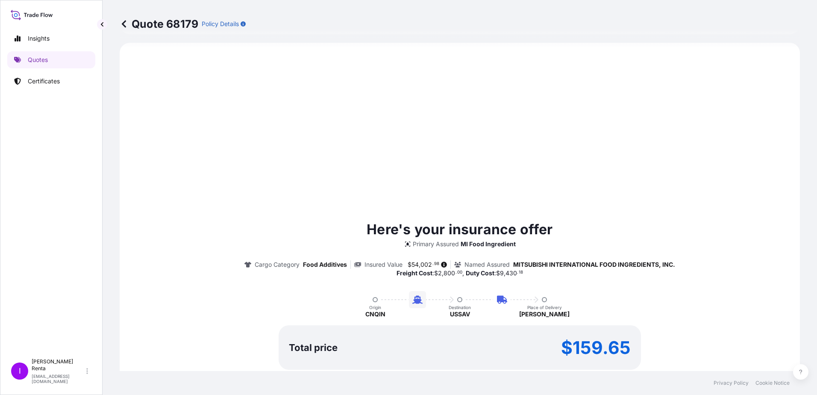
drag, startPoint x: 810, startPoint y: 249, endPoint x: 810, endPoint y: 318, distance: 69.7
click at [810, 323] on div "Quote 68179 Policy Details Route Details Cover door to port - Add loading place…" at bounding box center [460, 185] width 714 height 371
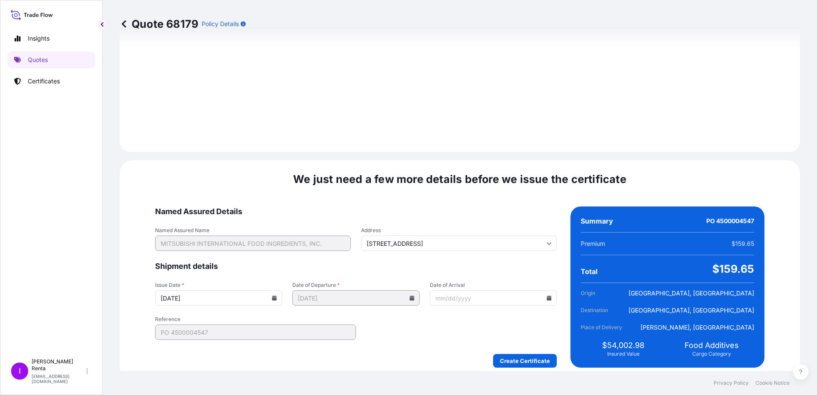
scroll to position [1008, 0]
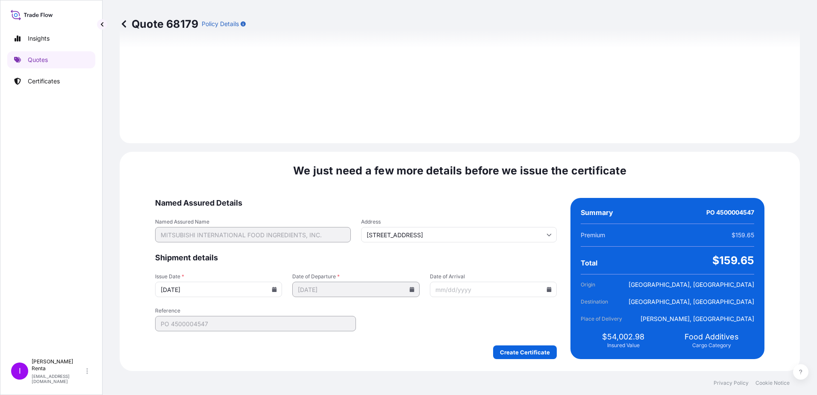
click at [469, 291] on input "Date of Arrival" at bounding box center [493, 289] width 127 height 15
click at [529, 289] on input "Date of Arrival" at bounding box center [493, 289] width 127 height 15
click at [547, 291] on icon at bounding box center [549, 289] width 5 height 5
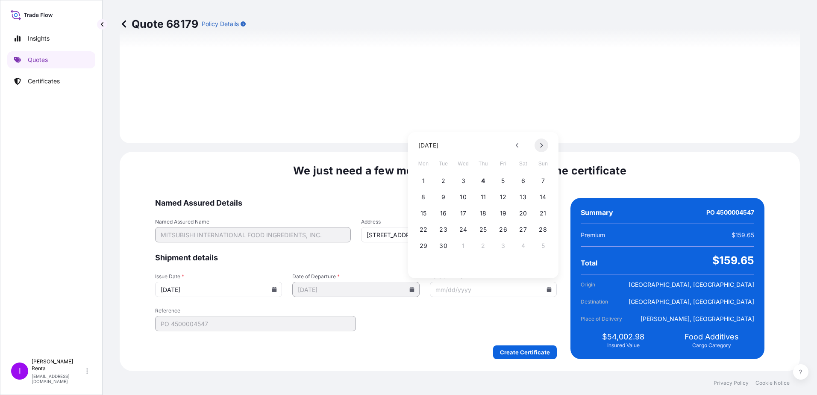
click at [541, 139] on button at bounding box center [542, 145] width 14 height 14
click at [425, 228] on button "20" at bounding box center [424, 230] width 14 height 14
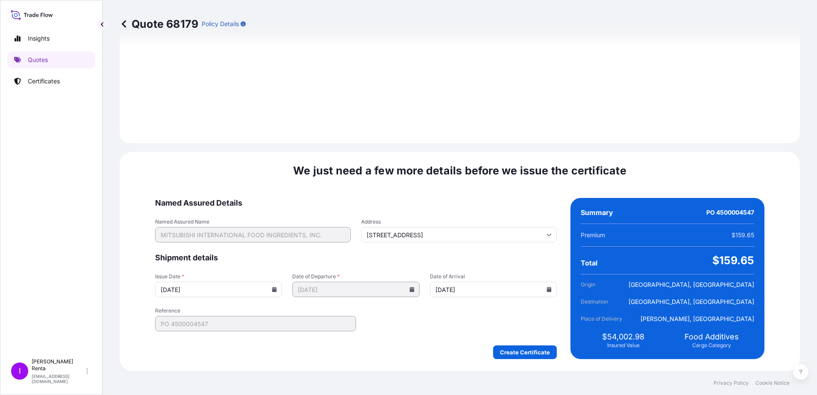
type input "[DATE]"
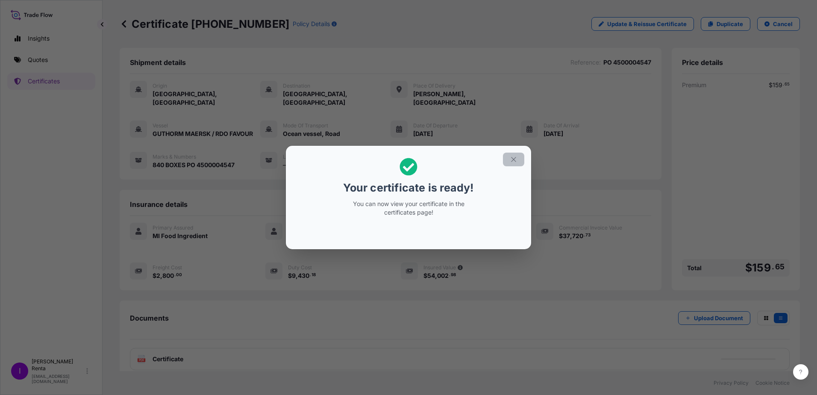
click at [511, 159] on icon "button" at bounding box center [514, 160] width 8 height 8
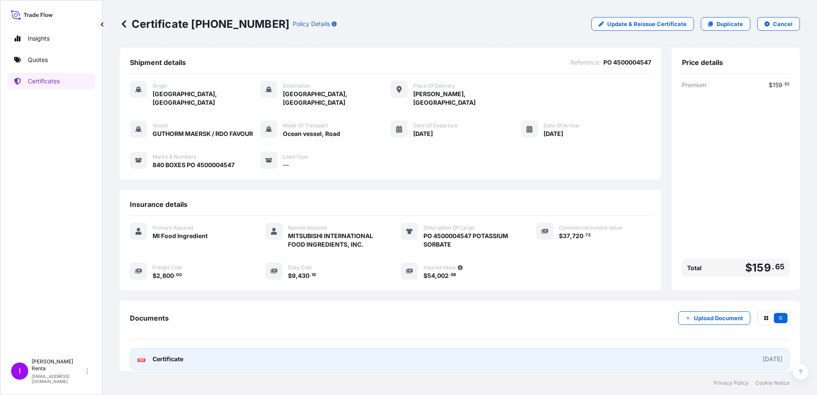
click at [145, 355] on icon "PDF" at bounding box center [141, 359] width 9 height 9
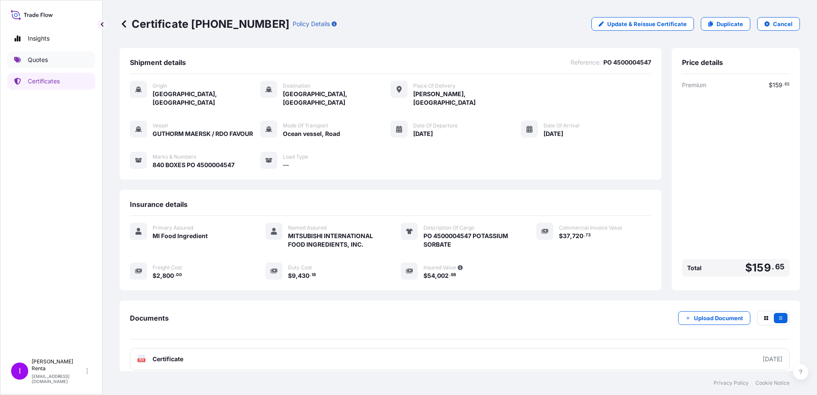
click at [33, 59] on p "Quotes" at bounding box center [38, 60] width 20 height 9
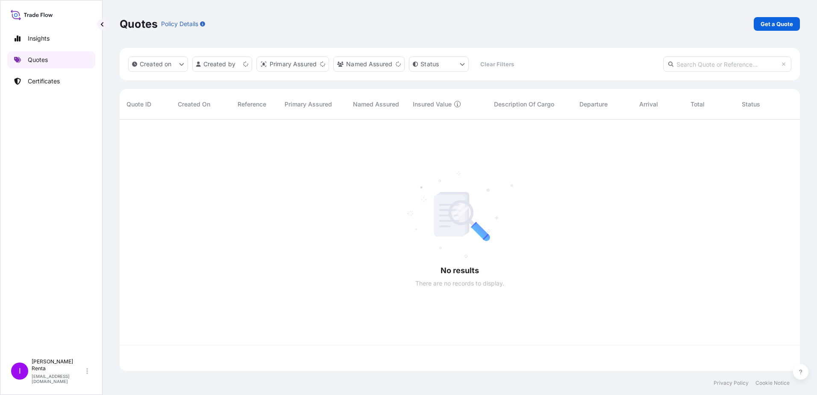
scroll to position [250, 674]
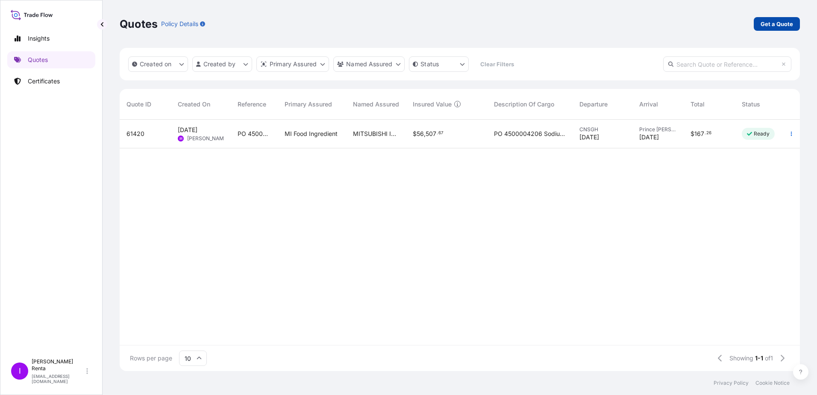
click at [784, 21] on p "Get a Quote" at bounding box center [777, 24] width 32 height 9
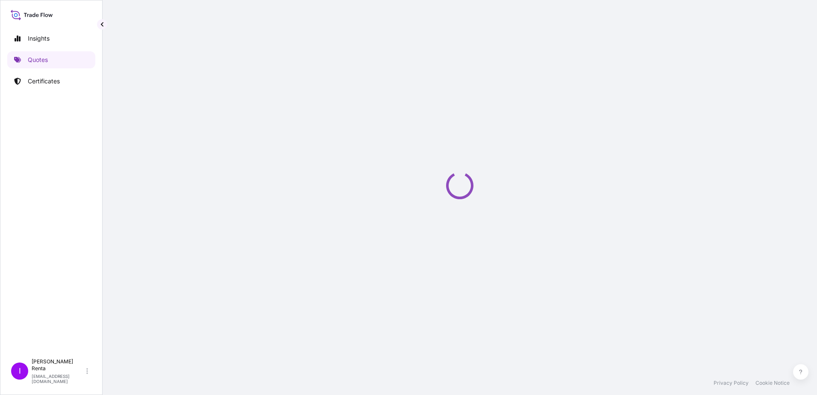
select select "Ocean Vessel"
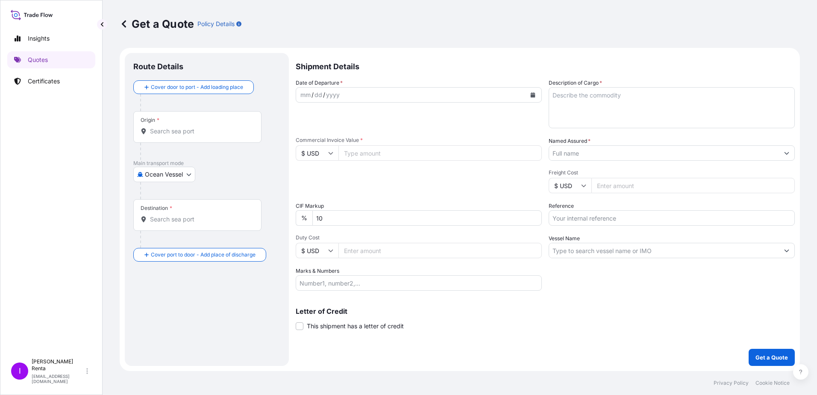
click at [158, 131] on input "Origin *" at bounding box center [200, 131] width 101 height 9
type input "q"
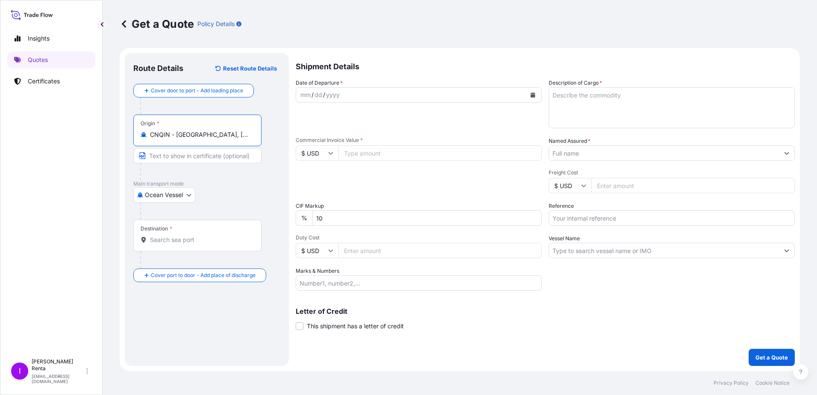
type input "CNQIN - [GEOGRAPHIC_DATA], [GEOGRAPHIC_DATA]"
click at [161, 238] on input "Destination *" at bounding box center [200, 239] width 101 height 9
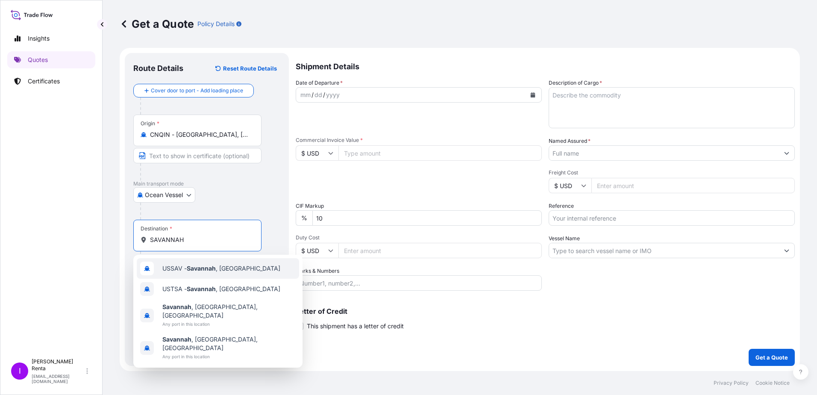
click at [210, 264] on div "USSAV - [GEOGRAPHIC_DATA] , [GEOGRAPHIC_DATA]" at bounding box center [218, 268] width 162 height 21
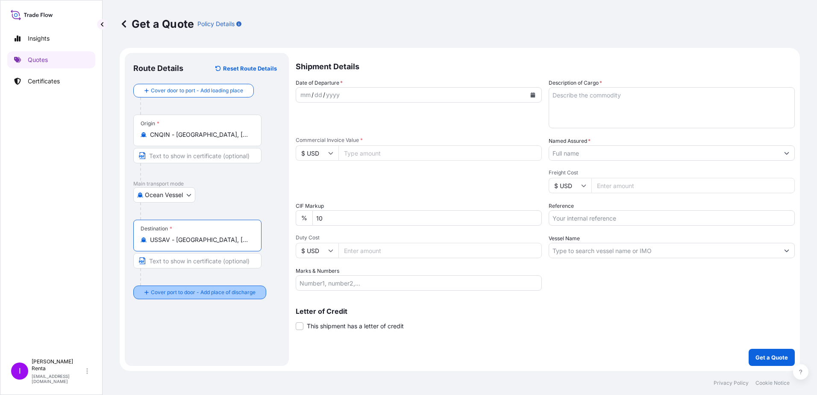
type input "USSAV - [GEOGRAPHIC_DATA], [GEOGRAPHIC_DATA]"
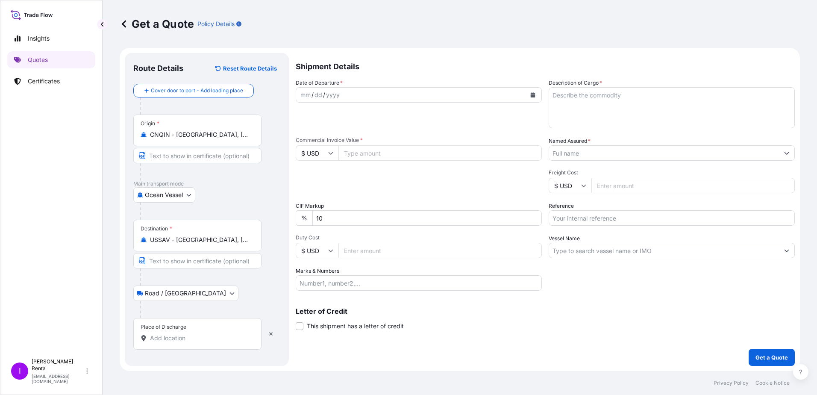
click at [159, 340] on input "Place of Discharge" at bounding box center [200, 338] width 101 height 9
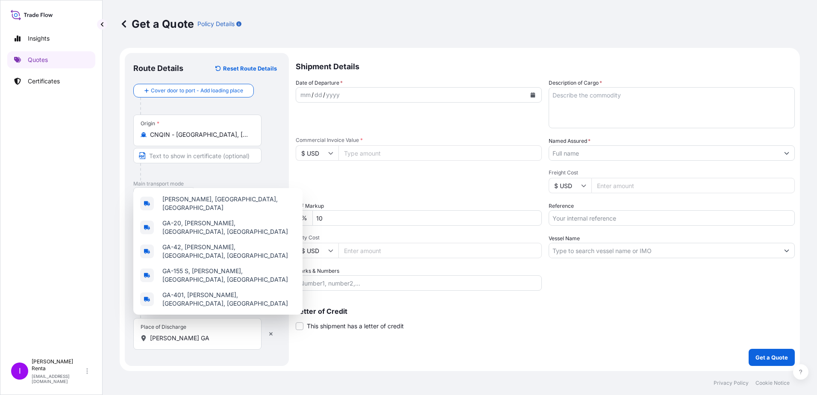
click at [621, 319] on div "Letter of Credit This shipment has a letter of credit Letter of credit * Letter…" at bounding box center [545, 319] width 499 height 23
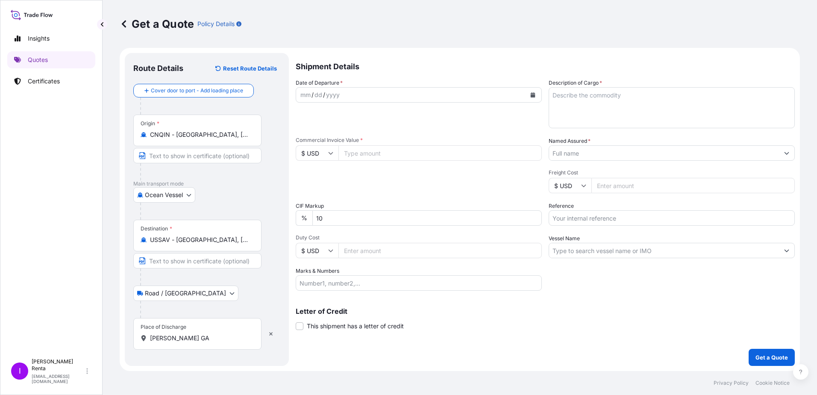
click at [456, 326] on div "Letter of Credit This shipment has a letter of credit Letter of credit * Letter…" at bounding box center [545, 319] width 499 height 23
click at [497, 328] on div "Letter of Credit This shipment has a letter of credit Letter of credit * Letter…" at bounding box center [545, 319] width 499 height 23
click at [235, 127] on div "Origin * [GEOGRAPHIC_DATA] - [GEOGRAPHIC_DATA], [GEOGRAPHIC_DATA]" at bounding box center [197, 131] width 128 height 32
click at [235, 130] on input "CNQIN - [GEOGRAPHIC_DATA], [GEOGRAPHIC_DATA]" at bounding box center [200, 134] width 101 height 9
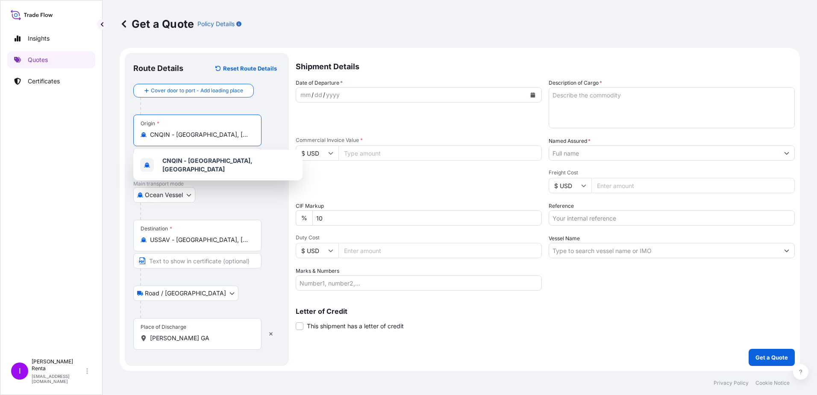
click at [215, 332] on div "Place of Discharge [PERSON_NAME] GA" at bounding box center [197, 334] width 128 height 32
click at [215, 334] on input "[PERSON_NAME] GA" at bounding box center [200, 338] width 101 height 9
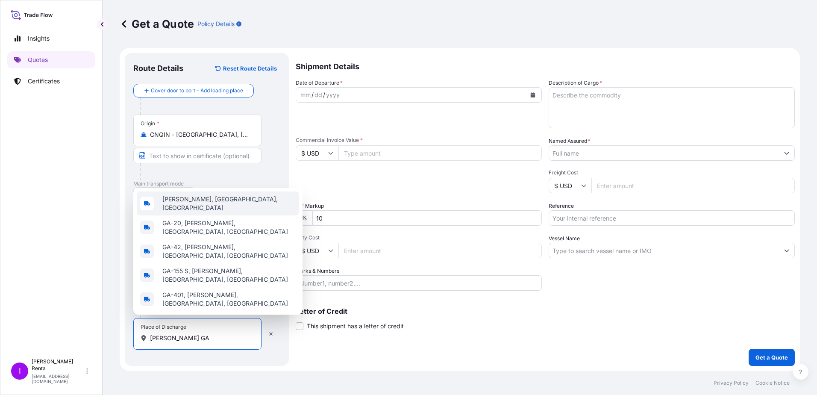
click at [212, 215] on div "[PERSON_NAME], [GEOGRAPHIC_DATA], [GEOGRAPHIC_DATA]" at bounding box center [218, 203] width 162 height 24
type input "[PERSON_NAME], [GEOGRAPHIC_DATA], [GEOGRAPHIC_DATA]"
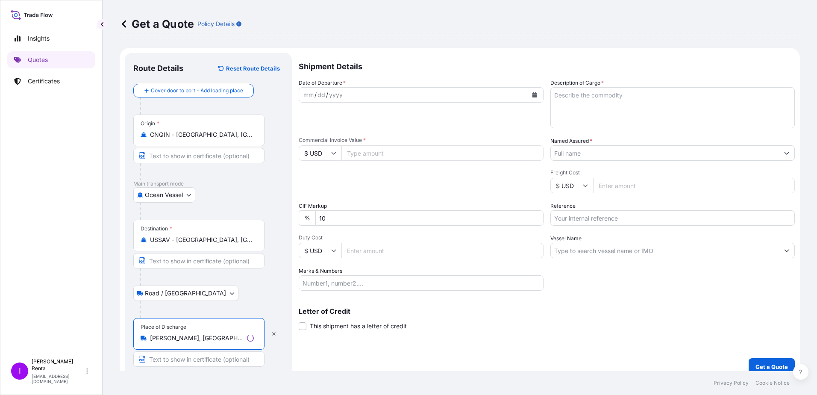
click at [191, 362] on input "Text to appear on certificate" at bounding box center [198, 358] width 131 height 15
type input "DELIVERY to [PERSON_NAME] GA"
click at [532, 94] on button "Calendar" at bounding box center [533, 95] width 14 height 14
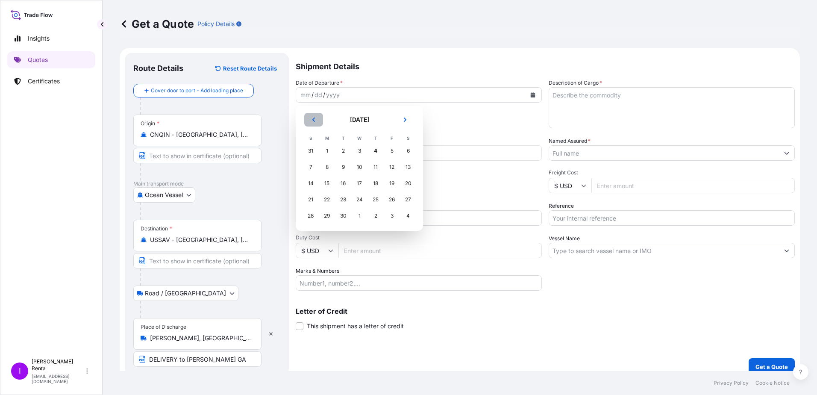
click at [316, 122] on button "Previous" at bounding box center [313, 120] width 19 height 14
click at [406, 122] on button "Next" at bounding box center [405, 120] width 19 height 14
click at [411, 217] on div "30" at bounding box center [407, 215] width 15 height 15
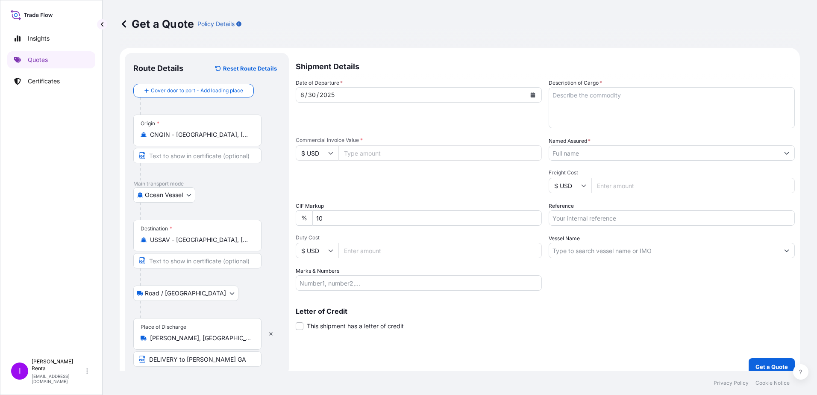
click at [367, 151] on input "Commercial Invoice Value *" at bounding box center [439, 152] width 203 height 15
type input "37720.73"
click at [354, 253] on input "Duty Cost" at bounding box center [439, 250] width 203 height 15
type input "9430.18"
click at [472, 322] on div "Letter of Credit This shipment has a letter of credit Letter of credit * Letter…" at bounding box center [545, 319] width 499 height 23
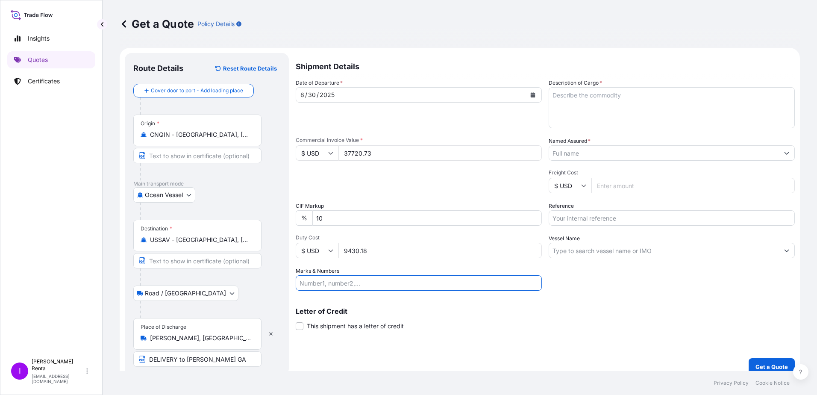
click at [338, 286] on input "Marks & Numbers" at bounding box center [419, 282] width 246 height 15
click at [360, 285] on input "840 BOXES PO 4500004545" at bounding box center [419, 282] width 246 height 15
type input "840 BOXES PO 4500004545"
click at [580, 117] on textarea "Description of Cargo *" at bounding box center [672, 107] width 246 height 41
type textarea "PO 4500004545 POTASSIUM SORBATE"
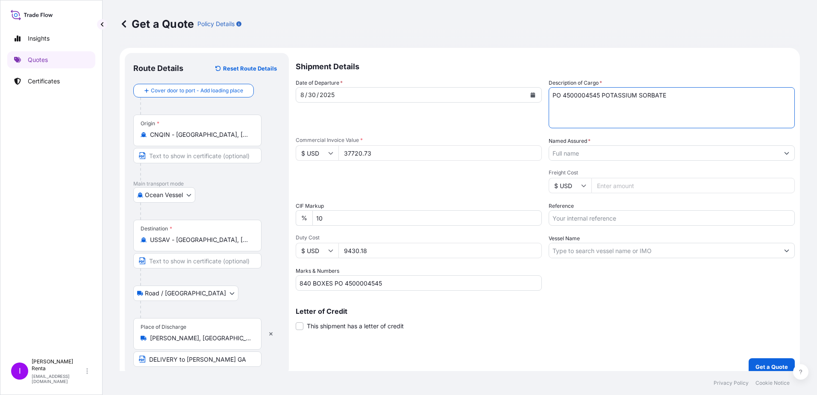
click at [579, 150] on input "Named Assured *" at bounding box center [664, 152] width 230 height 15
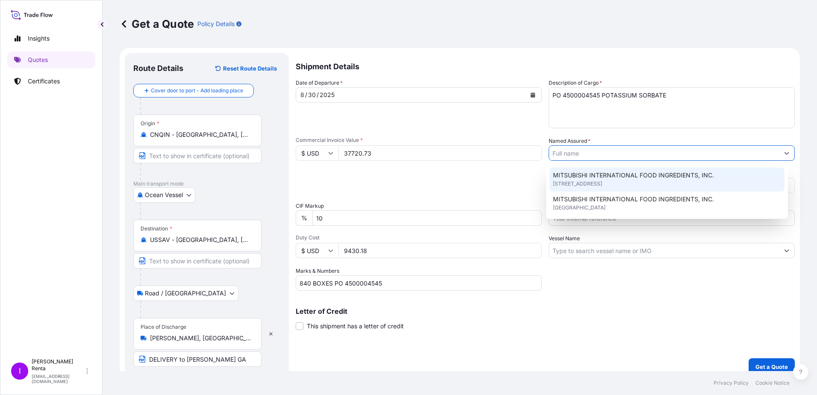
click at [582, 172] on span "MITSUBISHI INTERNATIONAL FOOD INGREDIENTS, INC." at bounding box center [633, 175] width 161 height 9
type input "MITSUBISHI INTERNATIONAL FOOD INGREDIENTS, INC."
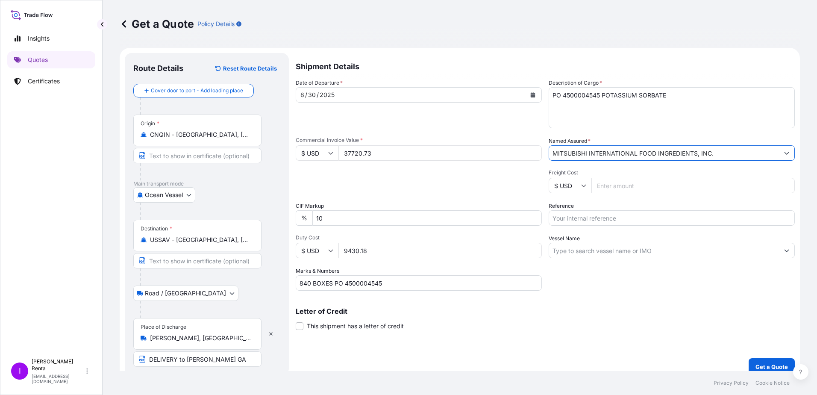
click at [607, 188] on input "Freight Cost" at bounding box center [692, 185] width 203 height 15
type input "2800.00"
click at [568, 217] on input "Reference" at bounding box center [672, 217] width 246 height 15
type input "PO 4500004545"
click at [561, 250] on input "Vessel Name" at bounding box center [664, 250] width 230 height 15
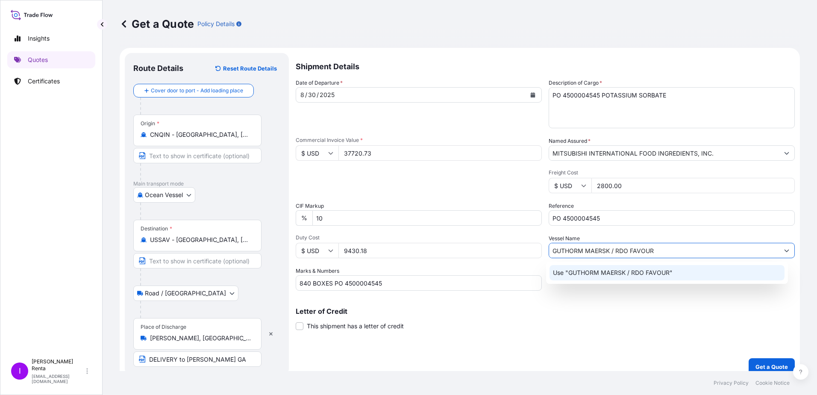
type input "GUTHORM MAERSK / RDO FAVOUR"
click at [688, 309] on p "Letter of Credit" at bounding box center [545, 311] width 499 height 7
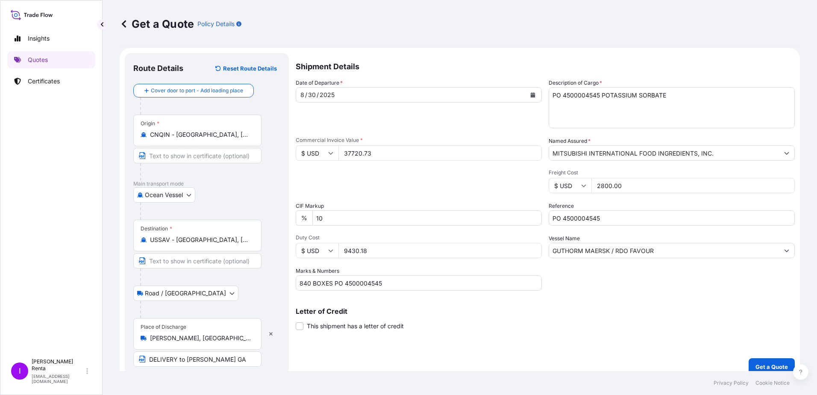
scroll to position [9, 0]
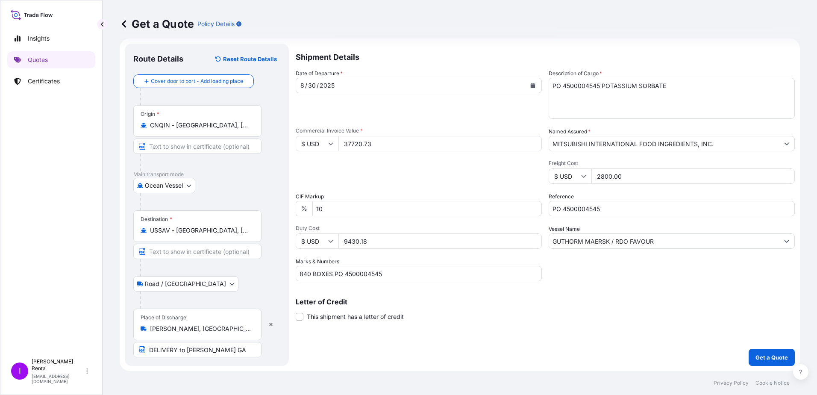
click at [576, 88] on textarea "PO 4500004545 POTASSIUM SORBATE" at bounding box center [672, 98] width 246 height 41
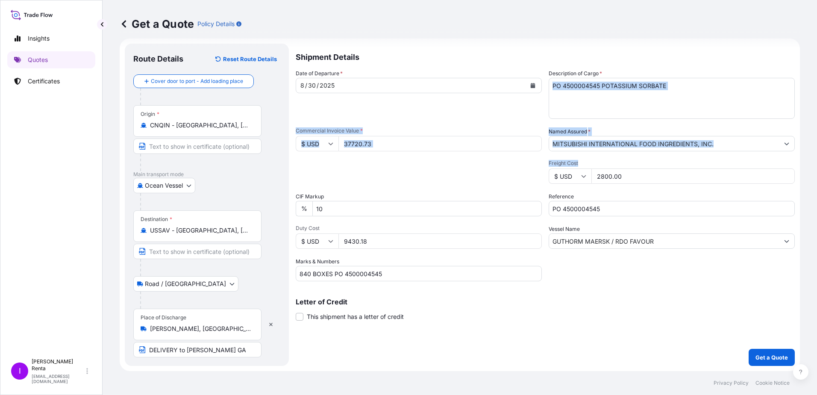
drag, startPoint x: 810, startPoint y: 118, endPoint x: 812, endPoint y: 158, distance: 39.8
click at [816, 155] on div "Get a Quote Policy Details Route Details Reset Route Details Cover door to port…" at bounding box center [460, 185] width 714 height 371
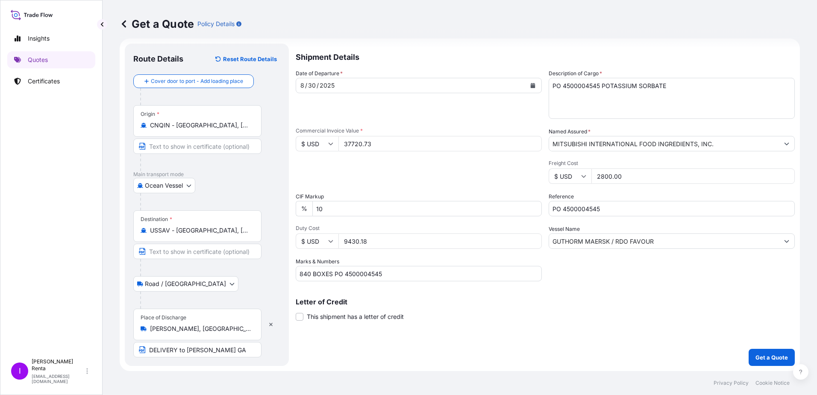
click at [588, 300] on p "Letter of Credit" at bounding box center [545, 301] width 499 height 7
click at [761, 362] on button "Get a Quote" at bounding box center [772, 357] width 46 height 17
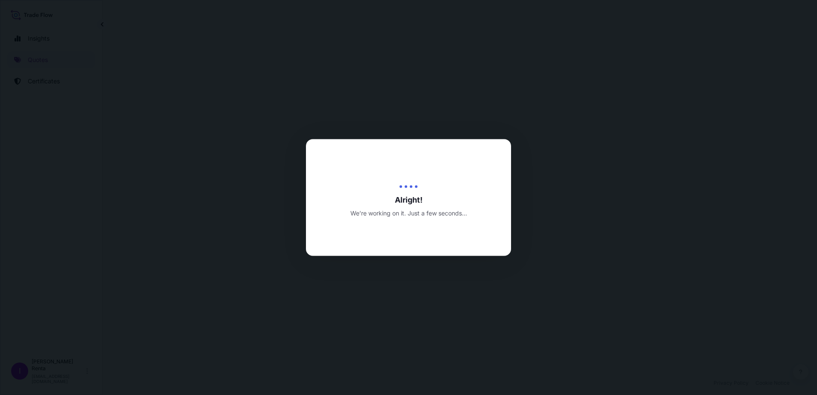
select select "Ocean Vessel"
select select "Road / [GEOGRAPHIC_DATA]"
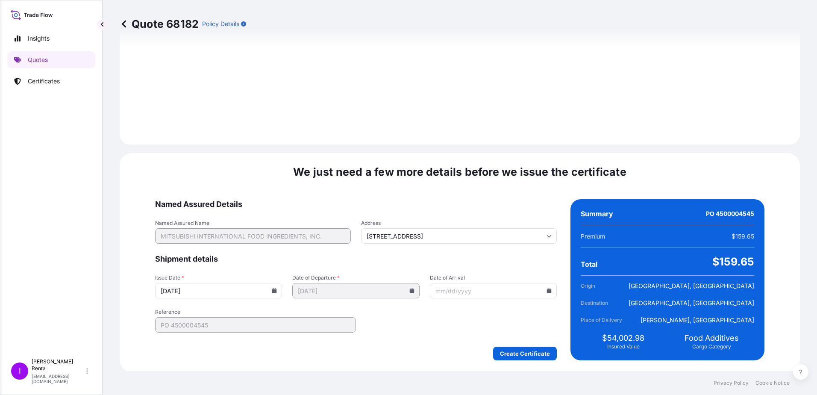
scroll to position [1008, 0]
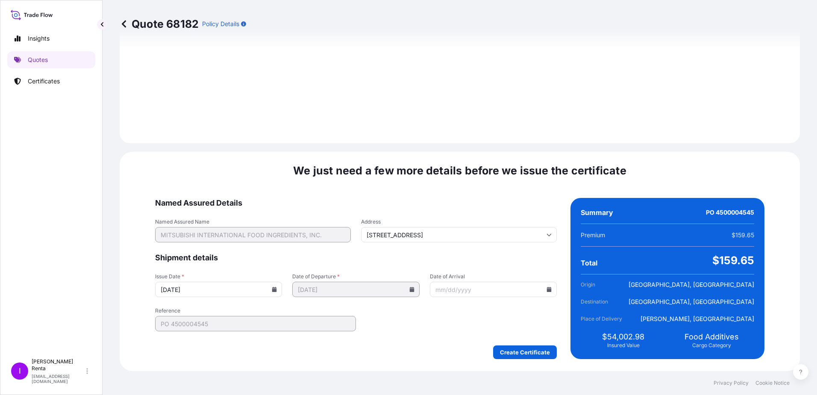
click at [547, 288] on icon at bounding box center [549, 289] width 5 height 5
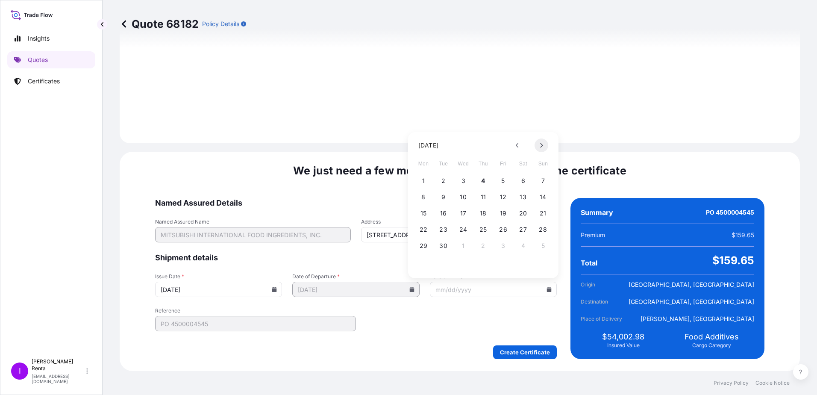
click at [544, 144] on button at bounding box center [542, 145] width 14 height 14
click at [426, 232] on button "20" at bounding box center [424, 230] width 14 height 14
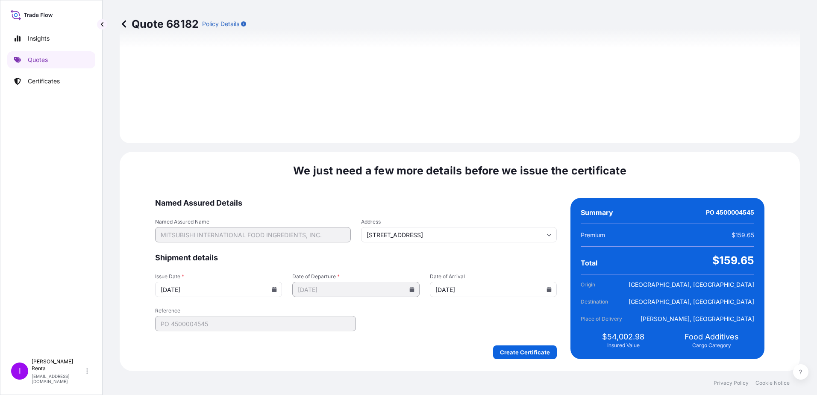
type input "[DATE]"
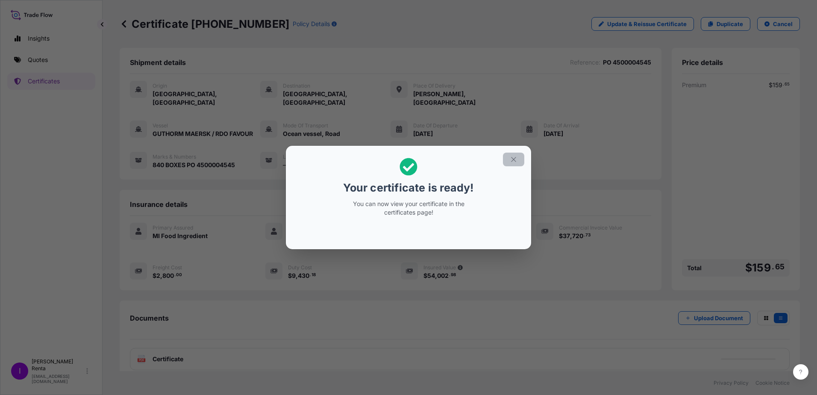
click at [515, 160] on icon "button" at bounding box center [514, 160] width 8 height 8
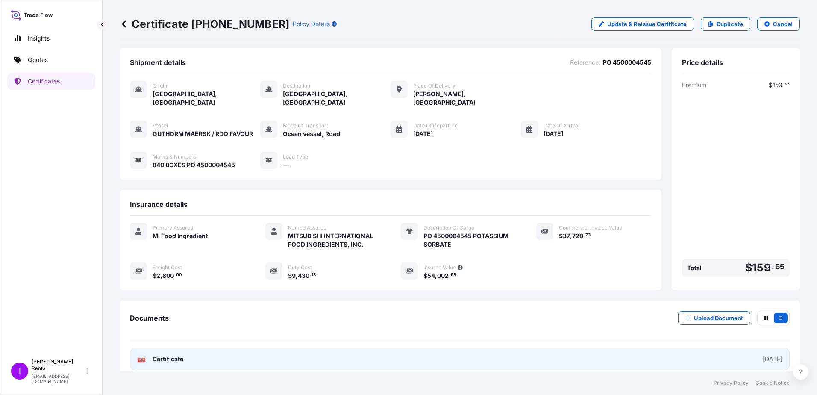
click at [182, 355] on span "Certificate" at bounding box center [168, 359] width 31 height 9
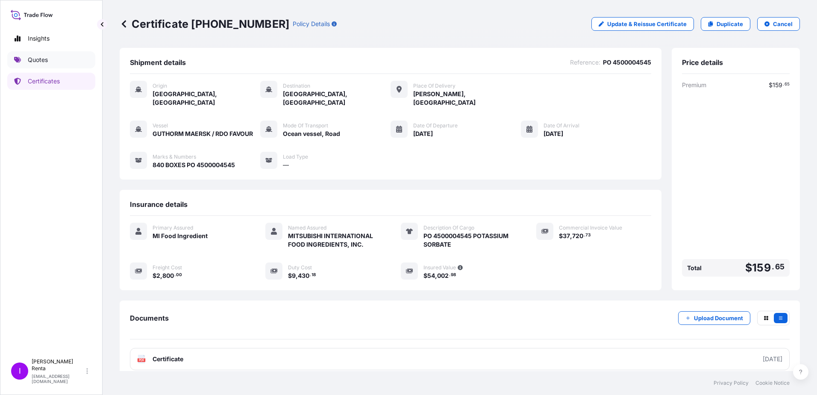
click at [60, 59] on link "Quotes" at bounding box center [51, 59] width 88 height 17
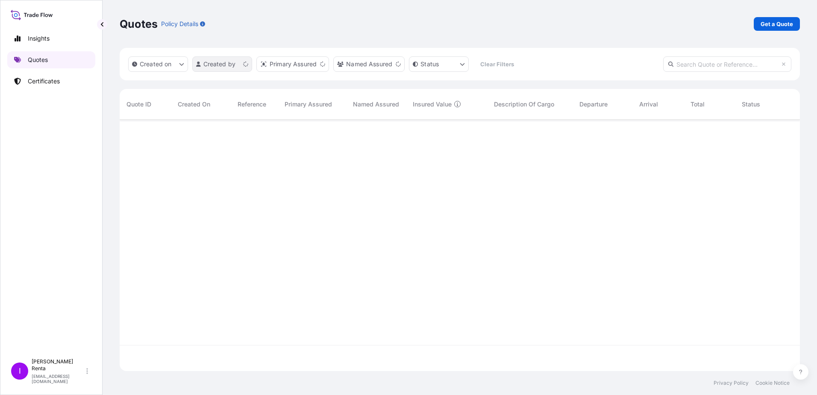
scroll to position [250, 674]
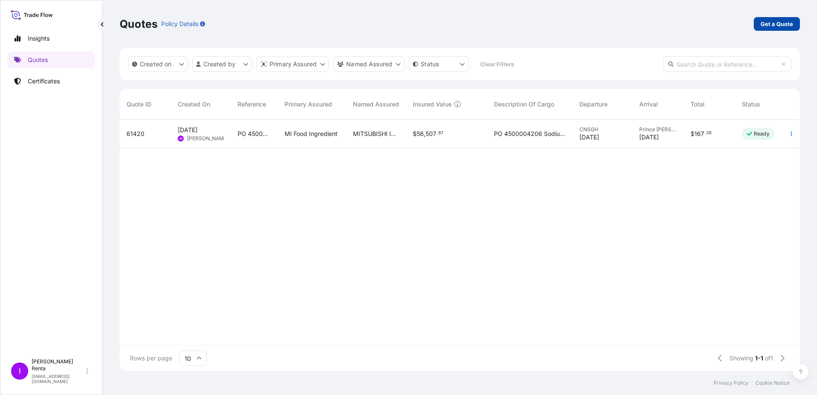
click at [780, 25] on p "Get a Quote" at bounding box center [777, 24] width 32 height 9
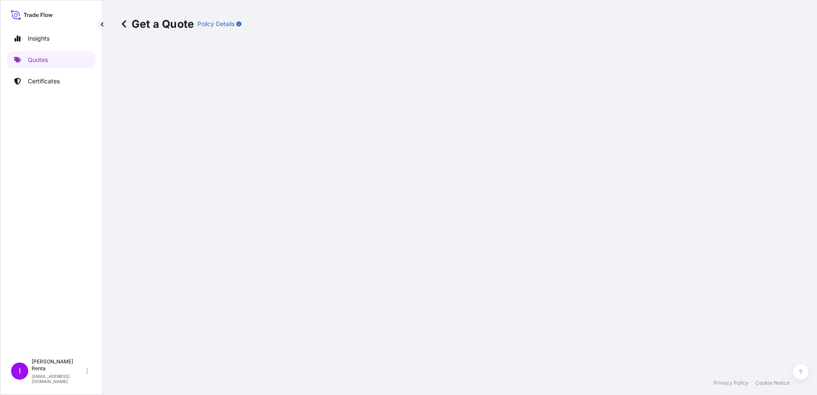
select select "Ocean Vessel"
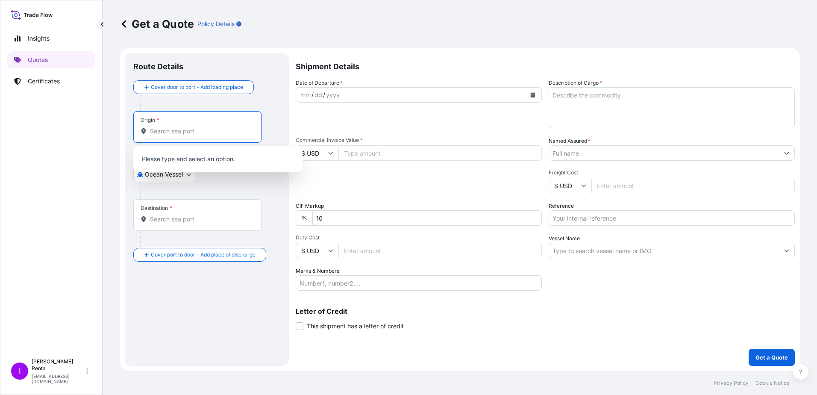
click at [178, 129] on input "Origin *" at bounding box center [200, 131] width 101 height 9
type input "K"
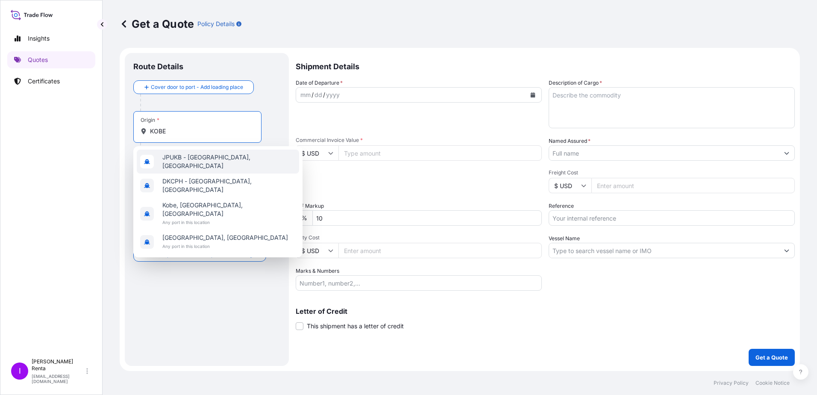
click at [227, 163] on div "JPUKB - [GEOGRAPHIC_DATA], [GEOGRAPHIC_DATA]" at bounding box center [218, 162] width 162 height 24
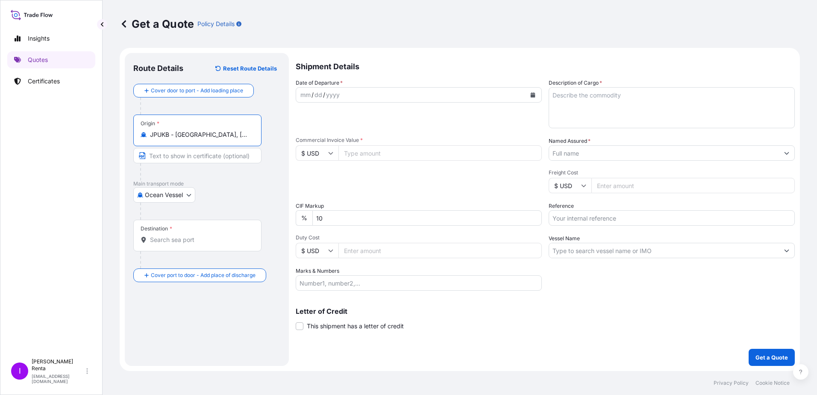
type input "JPUKB - [GEOGRAPHIC_DATA], [GEOGRAPHIC_DATA]"
click at [181, 233] on div "Destination *" at bounding box center [197, 236] width 128 height 32
click at [181, 235] on input "Destination *" at bounding box center [200, 239] width 101 height 9
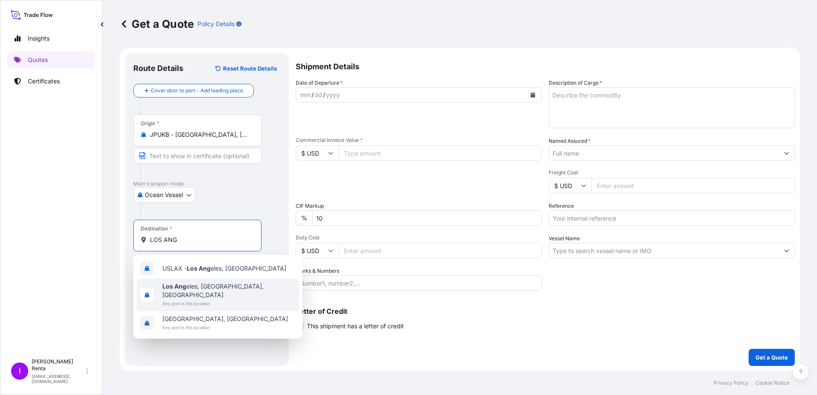
click at [170, 286] on b "Los Ang" at bounding box center [174, 285] width 24 height 7
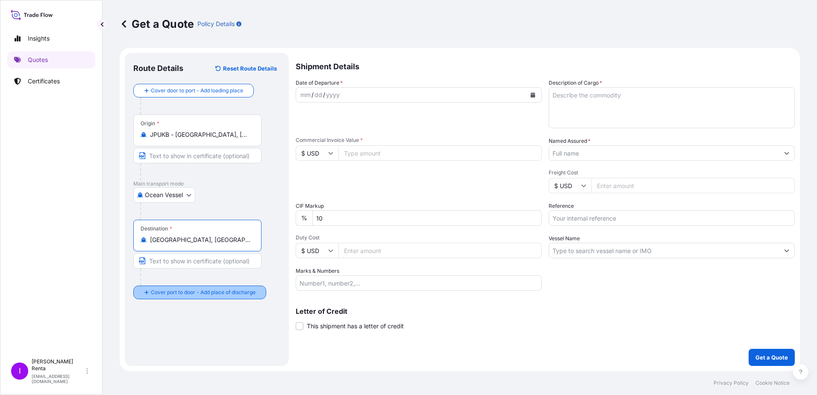
type input "[GEOGRAPHIC_DATA], [GEOGRAPHIC_DATA], [GEOGRAPHIC_DATA]"
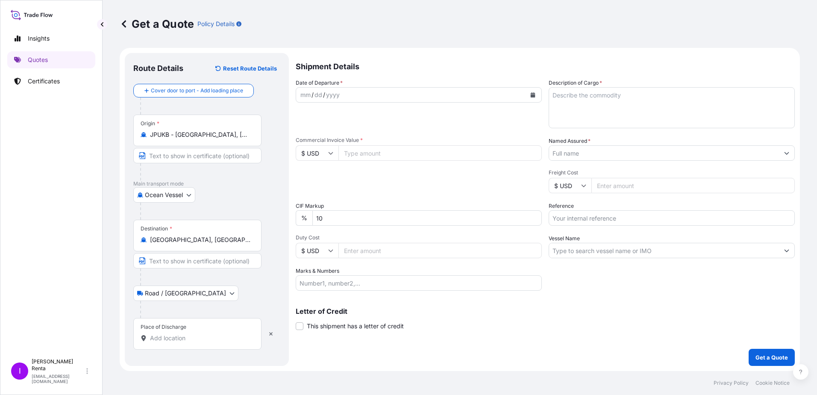
click at [163, 337] on input "Place of Discharge" at bounding box center [200, 338] width 101 height 9
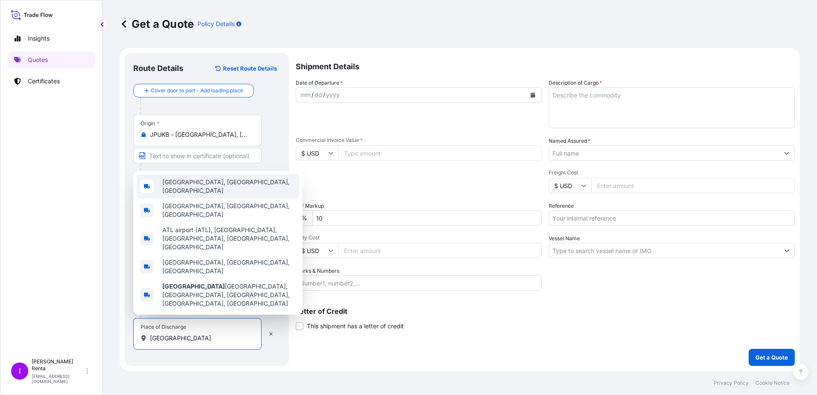
click at [195, 195] on span "[GEOGRAPHIC_DATA], [GEOGRAPHIC_DATA], [GEOGRAPHIC_DATA]" at bounding box center [228, 186] width 133 height 17
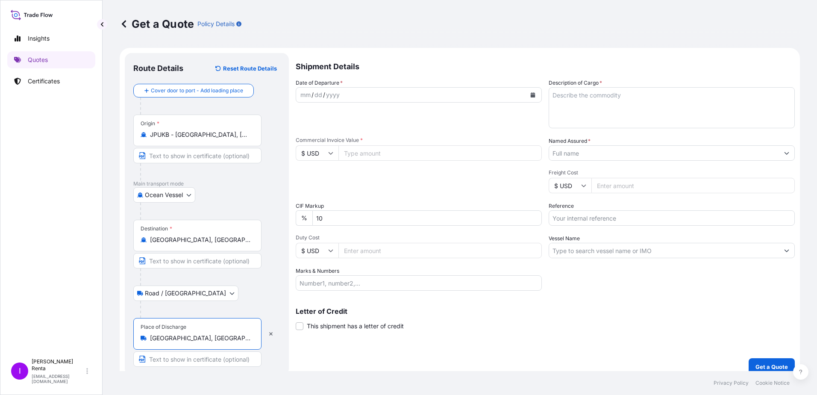
type input "[GEOGRAPHIC_DATA], [GEOGRAPHIC_DATA], [GEOGRAPHIC_DATA]"
click at [183, 362] on input "Text to appear on certificate" at bounding box center [197, 358] width 128 height 15
type input "DELIVERY to ROCK HILL SC"
click at [530, 93] on icon "Calendar" at bounding box center [532, 94] width 5 height 5
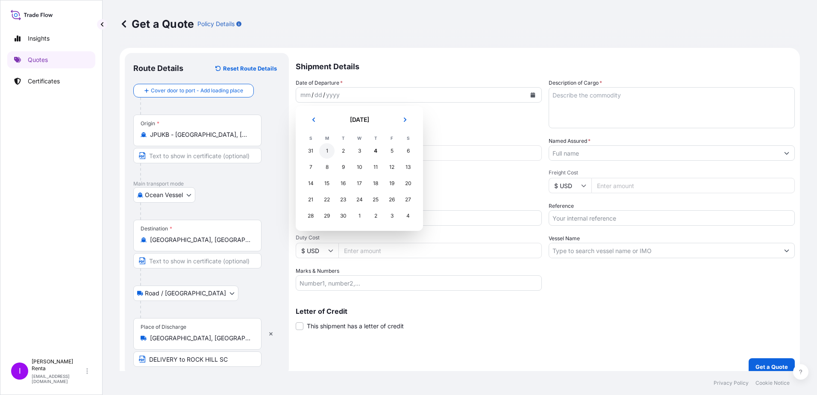
click at [326, 150] on div "1" at bounding box center [326, 150] width 15 height 15
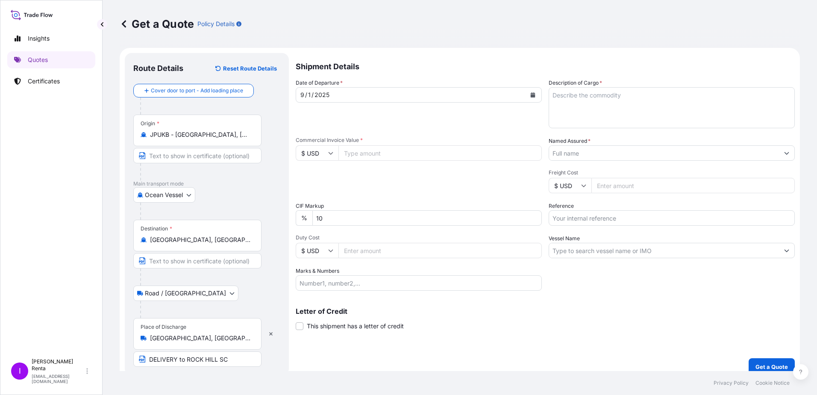
click at [407, 155] on input "Commercial Invoice Value *" at bounding box center [439, 152] width 203 height 15
type input "94475.00"
click at [347, 214] on input "10" at bounding box center [426, 217] width 229 height 15
click at [349, 250] on input "Duty Cost" at bounding box center [439, 250] width 203 height 15
click at [336, 283] on input "Marks & Numbers" at bounding box center [419, 282] width 246 height 15
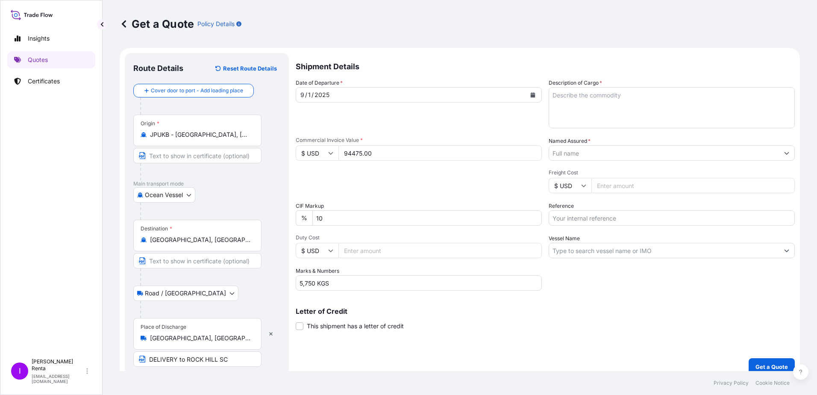
click at [345, 285] on input "5,750 KGS" at bounding box center [419, 282] width 246 height 15
type input "5,750 KGS 500 CARTONS 10 PALLETS"
click at [571, 100] on textarea "Description of Cargo *" at bounding box center [672, 107] width 246 height 41
type textarea "PO 4500003559 AROMILD, AROMILD G, AJITOP"
click at [333, 286] on input "5,750 KGS 500 CARTONS 10 PALLETS" at bounding box center [419, 282] width 246 height 15
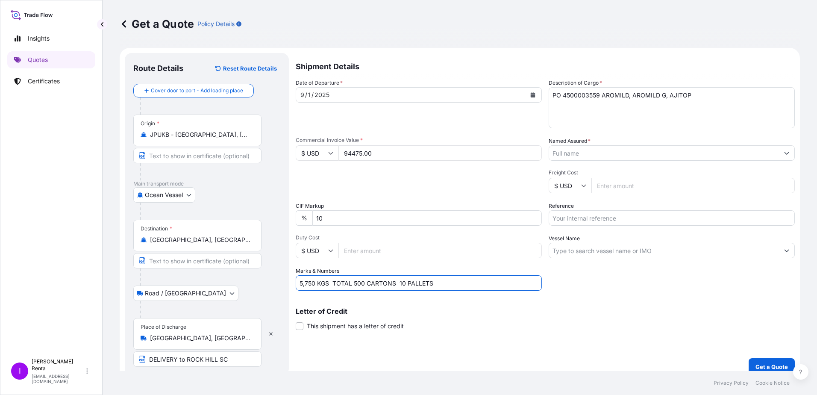
type input "5,750 KGS TOTAL 500 CARTONS 10 PALLETS"
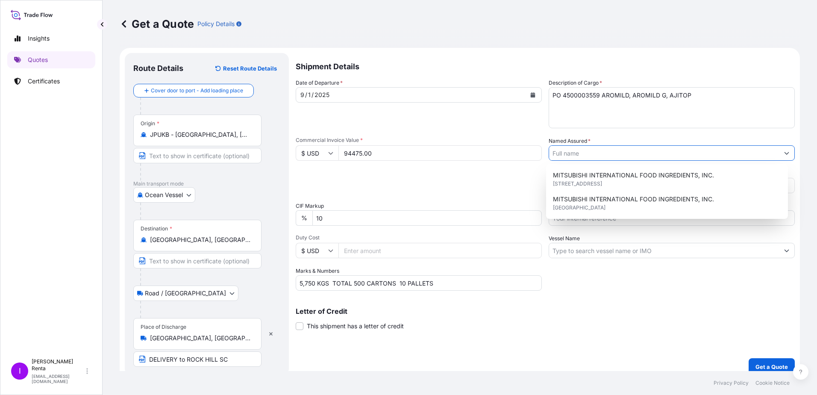
click at [585, 151] on input "Named Assured *" at bounding box center [664, 152] width 230 height 15
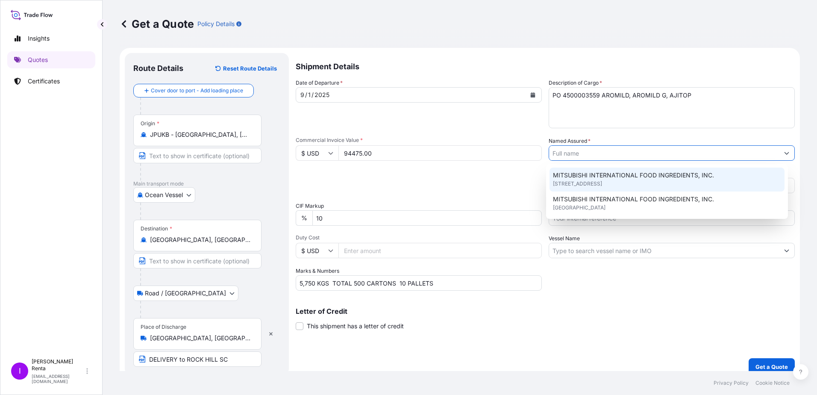
click at [585, 174] on span "MITSUBISHI INTERNATIONAL FOOD INGREDIENTS, INC." at bounding box center [633, 175] width 161 height 9
type input "MITSUBISHI INTERNATIONAL FOOD INGREDIENTS, INC."
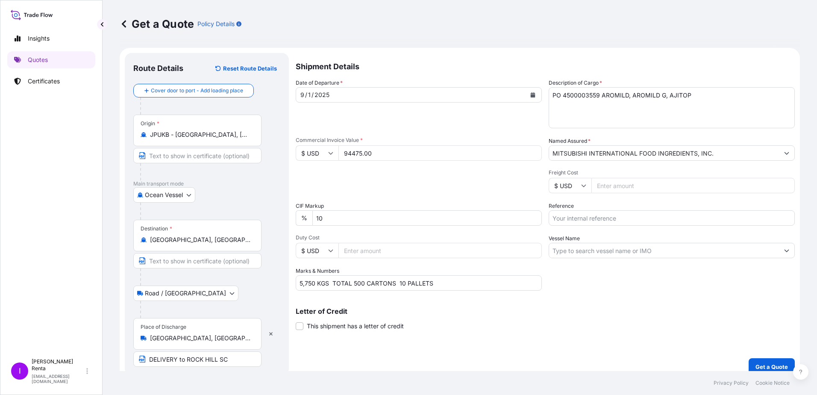
click at [593, 187] on input "Freight Cost" at bounding box center [692, 185] width 203 height 15
type input "5325.00"
click at [622, 220] on input "Reference" at bounding box center [672, 217] width 246 height 15
type input "PO 4500003559"
click at [576, 253] on input "Vessel Name" at bounding box center [664, 250] width 230 height 15
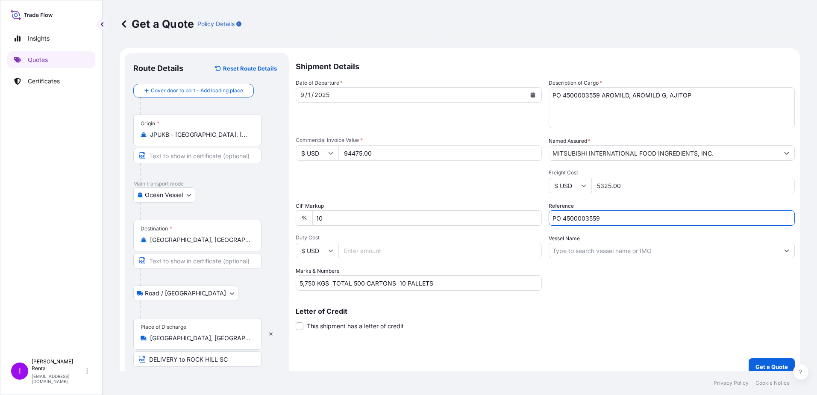
click at [573, 216] on input "PO 4500003559" at bounding box center [672, 217] width 246 height 15
click at [594, 254] on input "Vessel Name" at bounding box center [664, 250] width 230 height 15
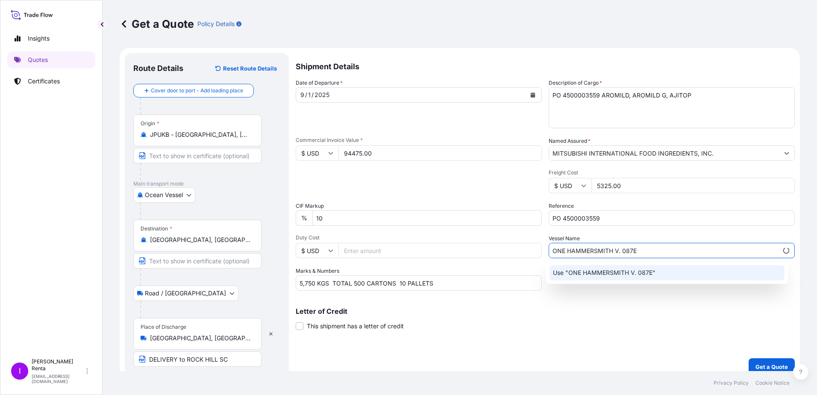
type input "ONE HAMMERSMITH V. 087E"
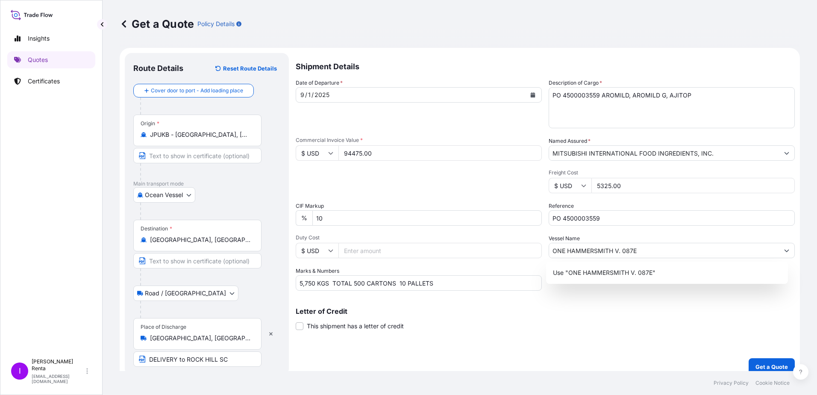
click at [629, 330] on div "Shipment Details Date of Departure * [DATE] Cargo Category * Food Additives Des…" at bounding box center [545, 214] width 499 height 322
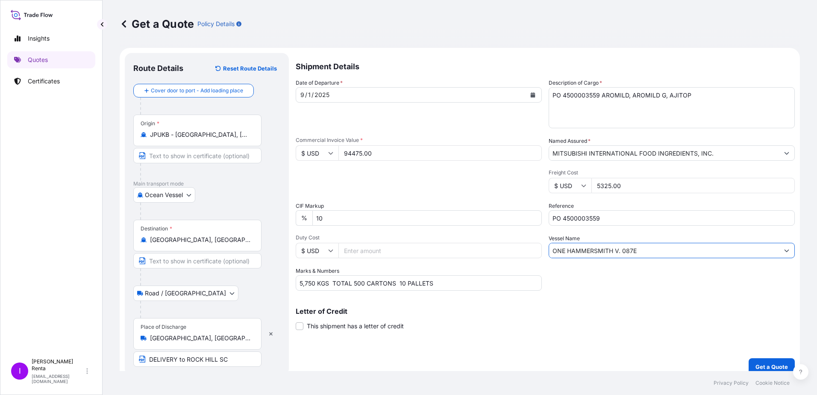
click at [644, 253] on input "ONE HAMMERSMITH V. 087E" at bounding box center [664, 250] width 230 height 15
click at [643, 293] on div "Shipment Details Date of Departure * [DATE] Cargo Category * Food Additives Des…" at bounding box center [545, 214] width 499 height 322
click at [605, 187] on input "5325.00" at bounding box center [692, 185] width 203 height 15
click at [640, 178] on input "5352.00" at bounding box center [692, 185] width 203 height 15
type input "5352.00"
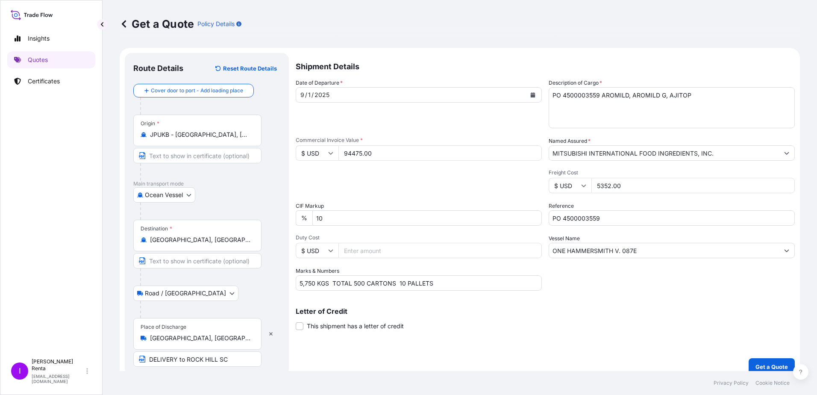
click at [622, 216] on input "PO 4500003559" at bounding box center [672, 217] width 246 height 15
click at [574, 216] on input "PO 4500003559" at bounding box center [672, 217] width 246 height 15
click at [436, 284] on input "5,750 KGS TOTAL 500 CARTONS 10 PALLETS" at bounding box center [419, 282] width 246 height 15
click at [455, 284] on input "5,750 KGS TOTAL 500 CARTONS 10 PALLETS" at bounding box center [419, 282] width 246 height 15
type input "5,750 KGS TOTAL 500 CARTONS 10 PALLETS Container SEGU2131400"
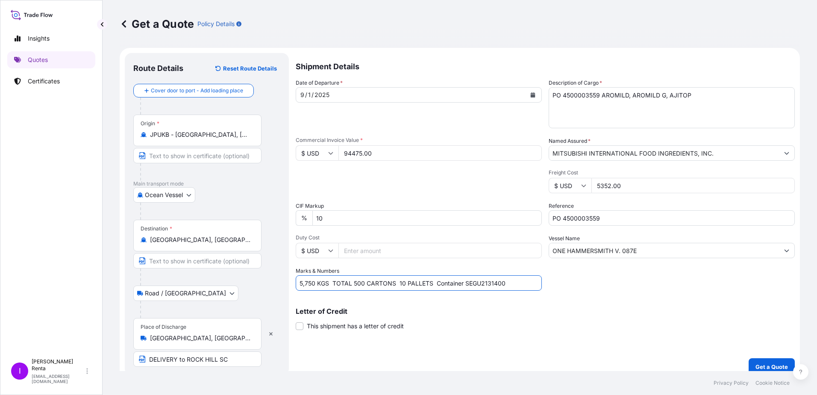
scroll to position [9, 0]
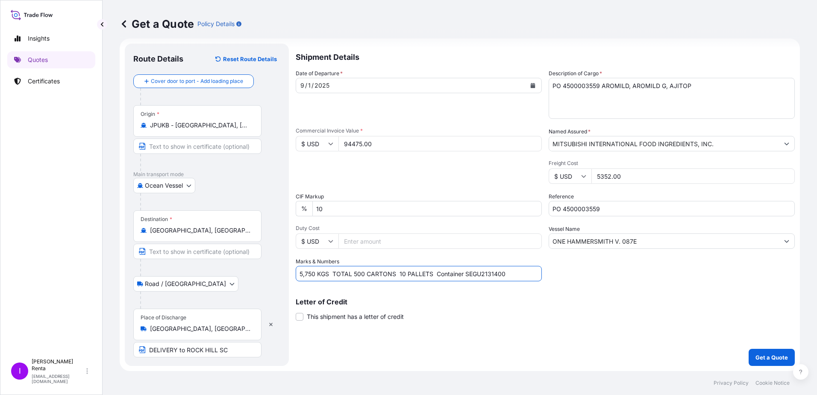
click at [573, 85] on textarea "PO 4500003559 AROMILD, AROMILD G, AJITOP" at bounding box center [672, 98] width 246 height 41
click at [757, 354] on p "Get a Quote" at bounding box center [771, 357] width 32 height 9
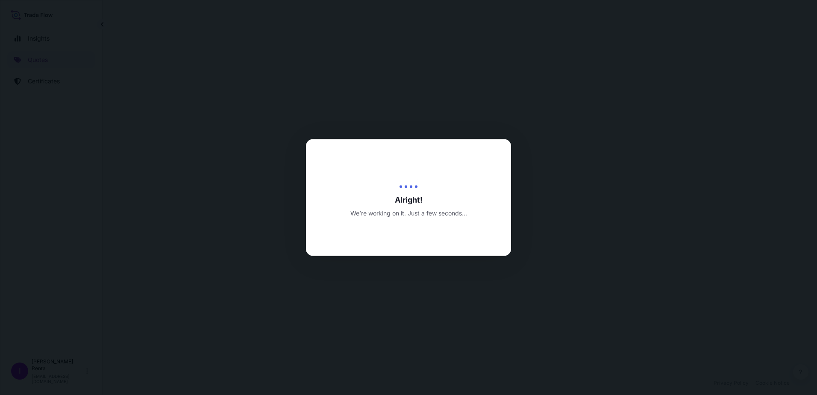
select select "Ocean Vessel"
select select "Road / [GEOGRAPHIC_DATA]"
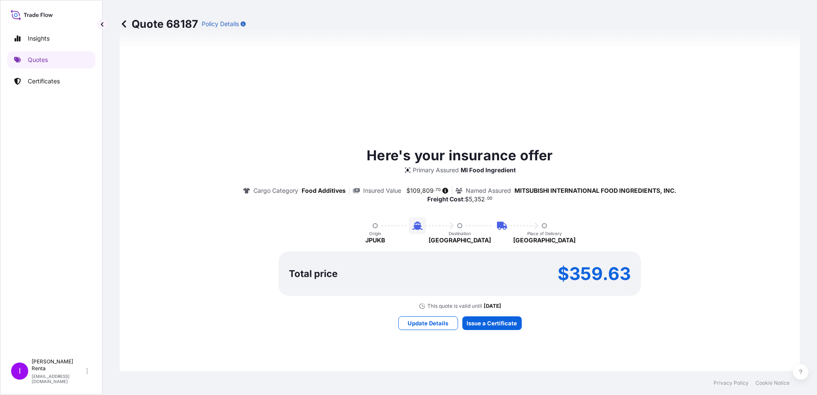
scroll to position [552, 0]
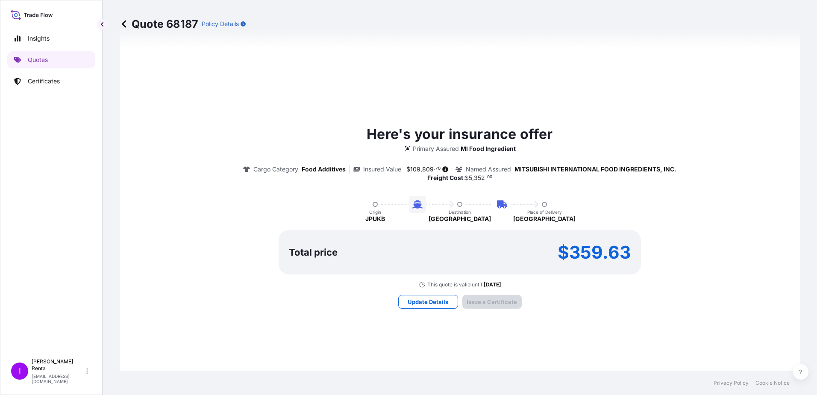
type input "[DATE]"
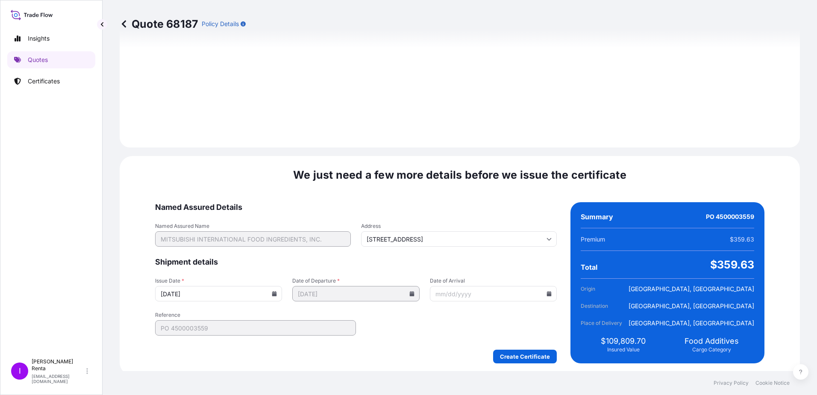
scroll to position [1008, 0]
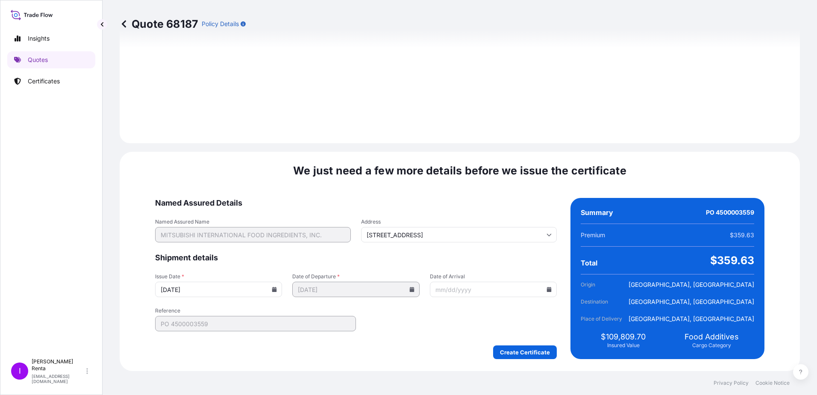
click at [547, 291] on icon at bounding box center [549, 289] width 5 height 5
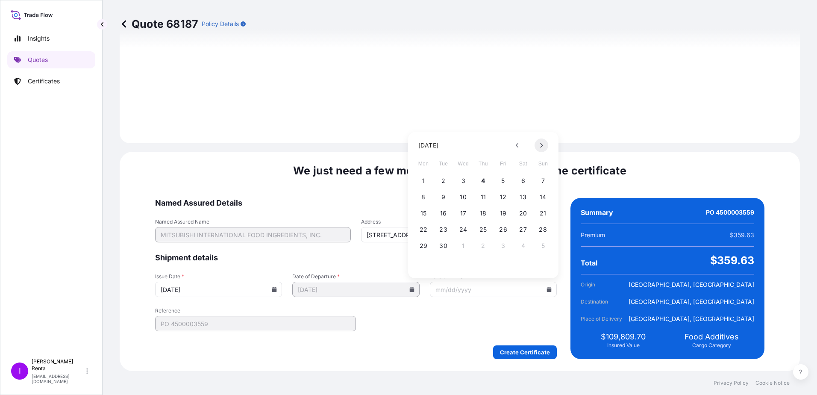
click at [541, 144] on icon at bounding box center [542, 145] width 3 height 5
click at [463, 180] on button "1" at bounding box center [463, 181] width 14 height 14
type input "[DATE]"
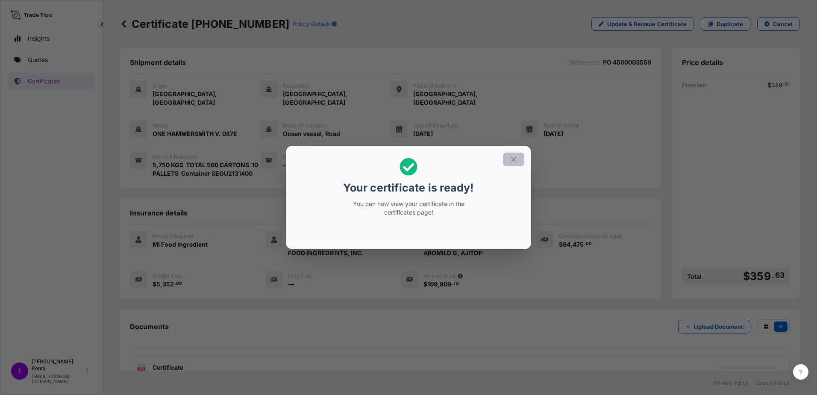
click at [514, 160] on icon "button" at bounding box center [514, 160] width 8 height 8
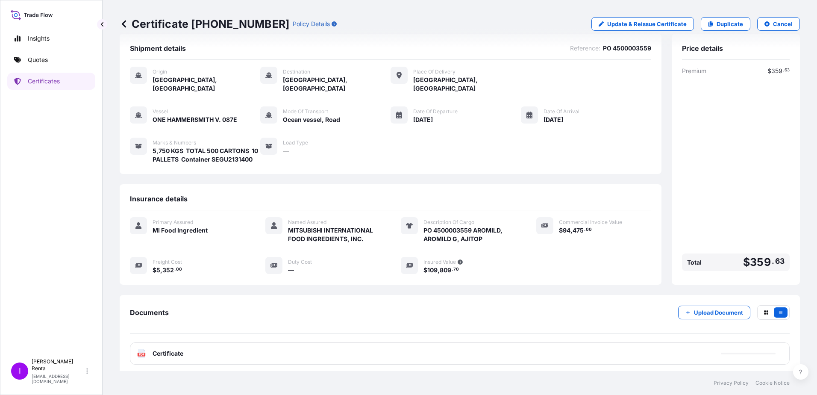
scroll to position [18, 0]
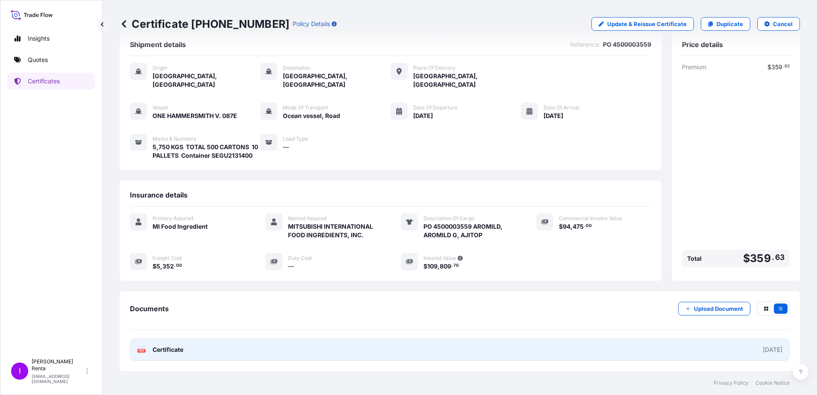
click at [159, 348] on span "Certificate" at bounding box center [168, 349] width 31 height 9
